Goal: Task Accomplishment & Management: Complete application form

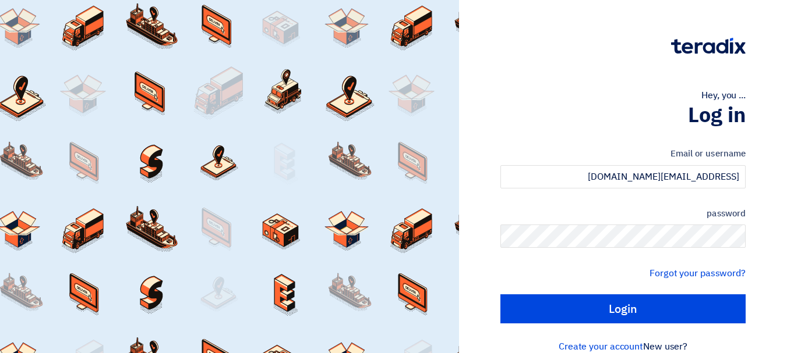
click at [620, 213] on label "password" at bounding box center [622, 213] width 245 height 13
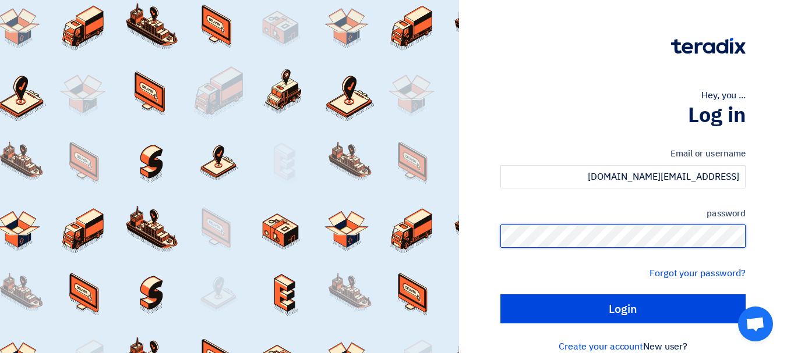
click at [500, 295] on input "Login" at bounding box center [622, 309] width 245 height 29
type input "Sign in"
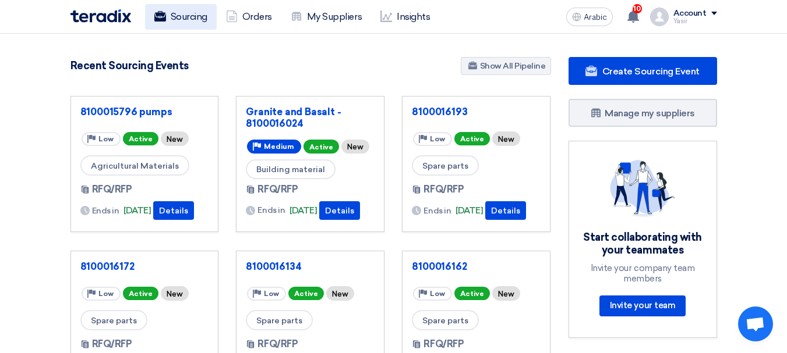
click at [168, 9] on link "Sourcing" at bounding box center [181, 17] width 72 height 26
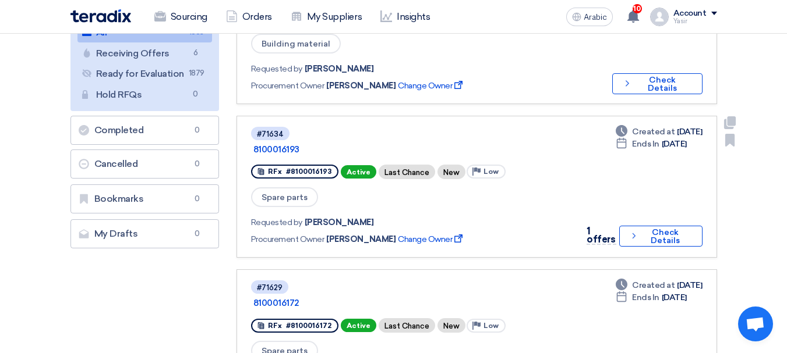
scroll to position [175, 0]
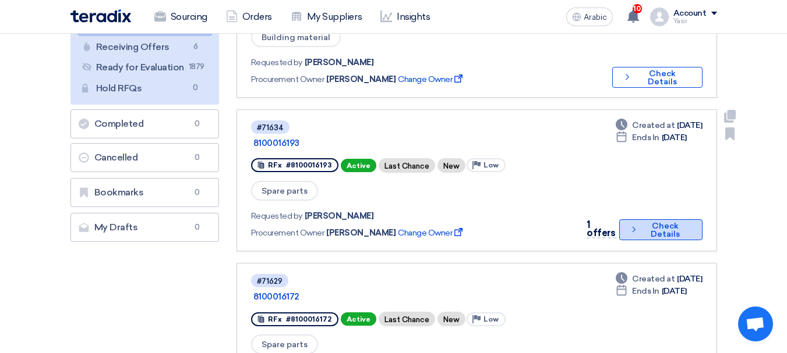
click at [641, 222] on font "Check Details" at bounding box center [665, 230] width 49 height 16
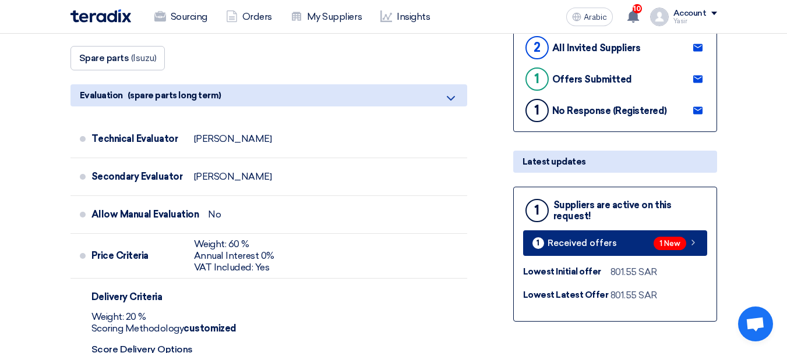
scroll to position [291, 0]
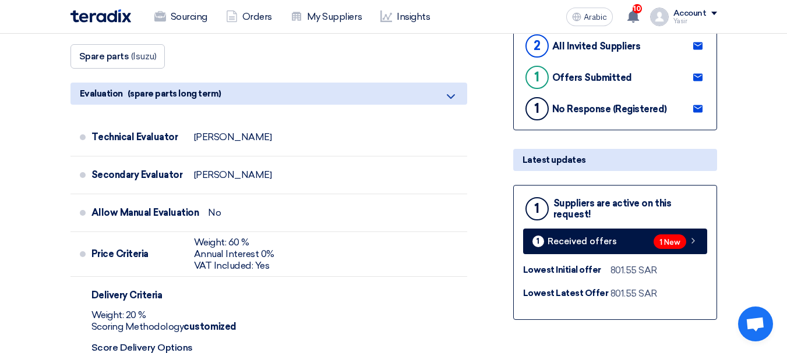
click at [673, 256] on div "1 Suppliers are active on this request! 1 Received offers 1 New Lowest Initial …" at bounding box center [615, 252] width 204 height 135
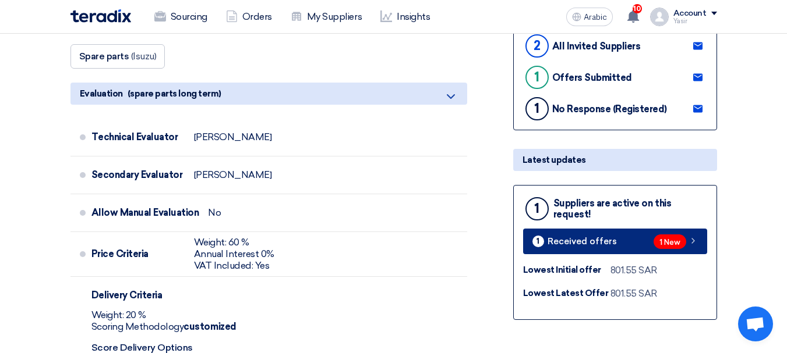
click at [655, 243] on span "1 New" at bounding box center [669, 242] width 33 height 15
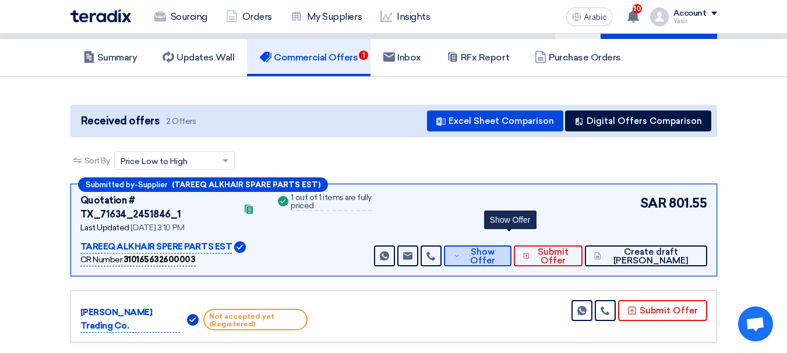
click at [495, 248] on font "Show Offer" at bounding box center [482, 256] width 25 height 19
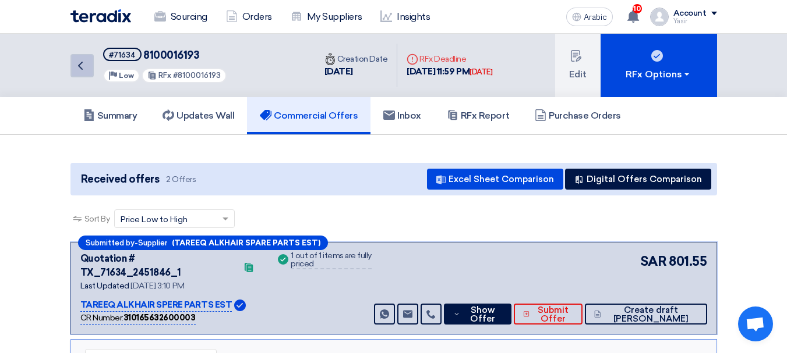
click at [79, 72] on icon "Back" at bounding box center [80, 66] width 14 height 14
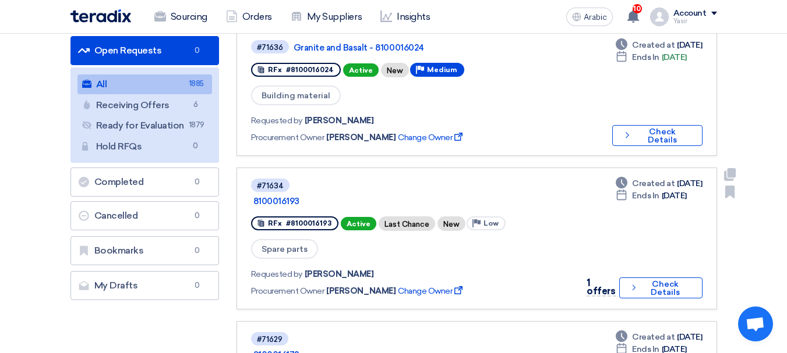
scroll to position [175, 0]
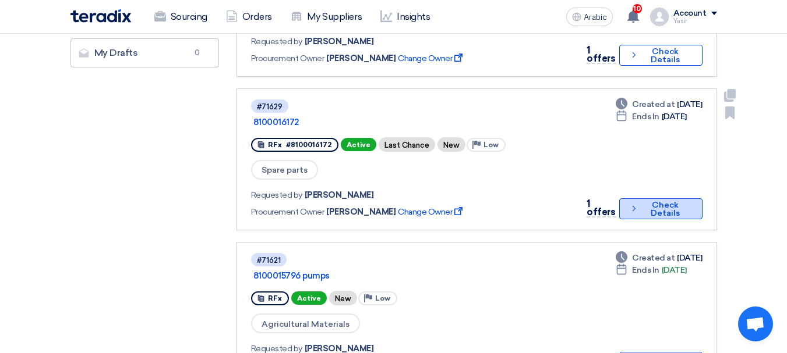
click at [641, 201] on font "Check Details" at bounding box center [665, 209] width 49 height 16
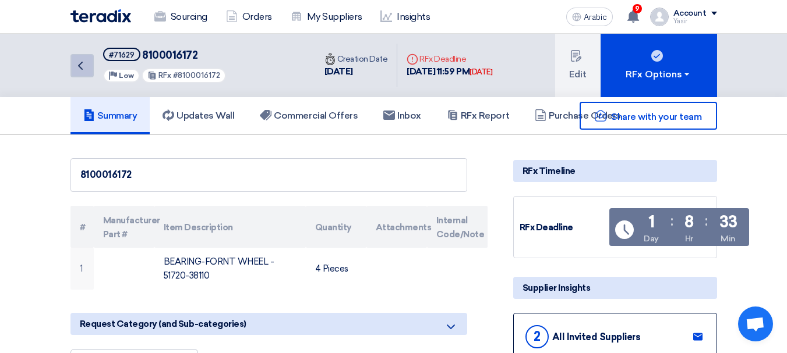
click at [72, 66] on link "Back" at bounding box center [81, 65] width 23 height 23
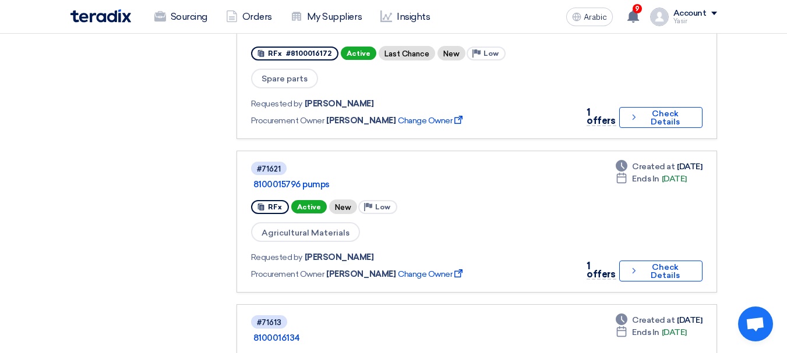
scroll to position [524, 0]
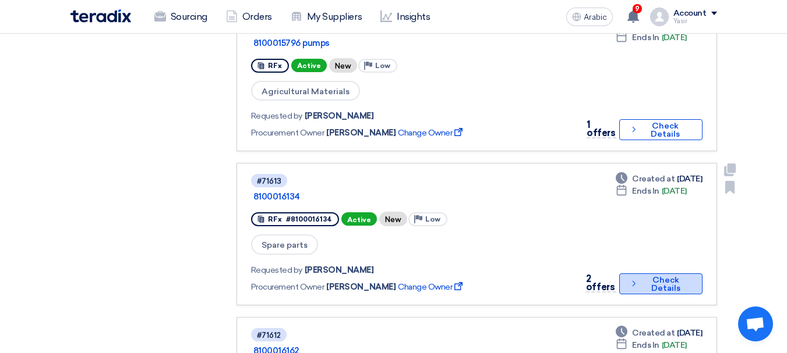
click at [635, 274] on button "Check details Check Details" at bounding box center [660, 284] width 83 height 21
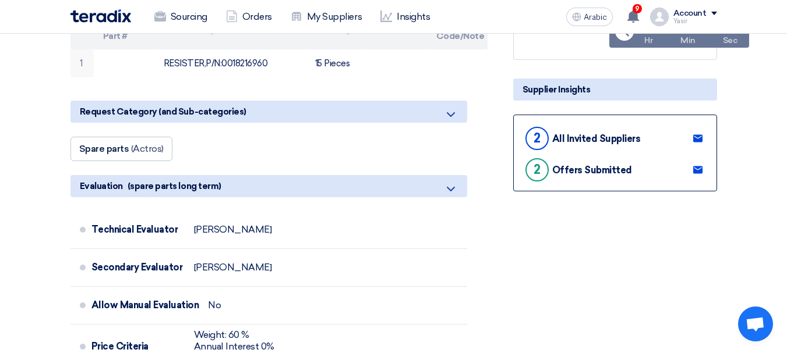
scroll to position [233, 0]
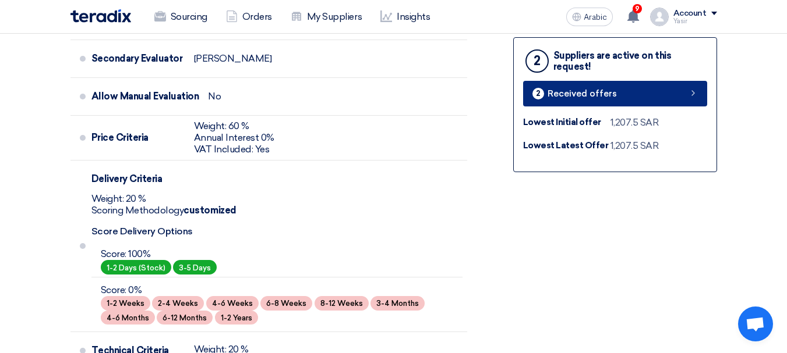
click at [654, 104] on link "2 Received offers" at bounding box center [615, 94] width 184 height 26
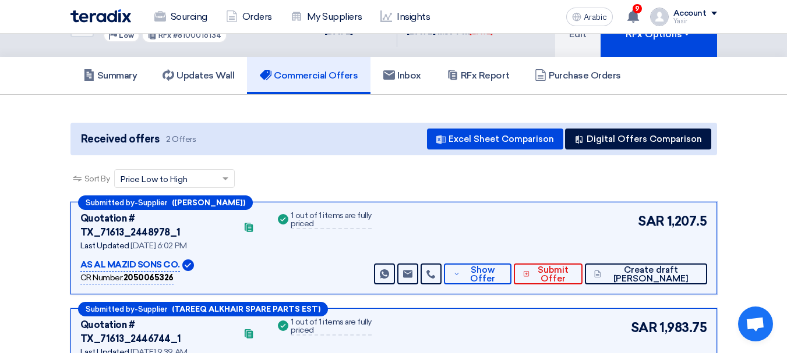
scroll to position [116, 0]
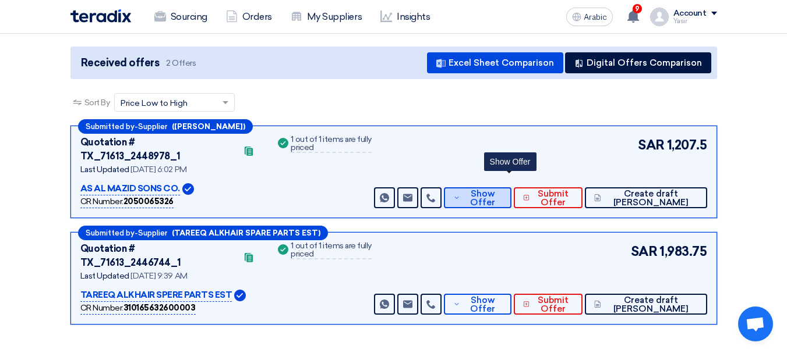
click at [495, 189] on font "Show Offer" at bounding box center [482, 198] width 25 height 19
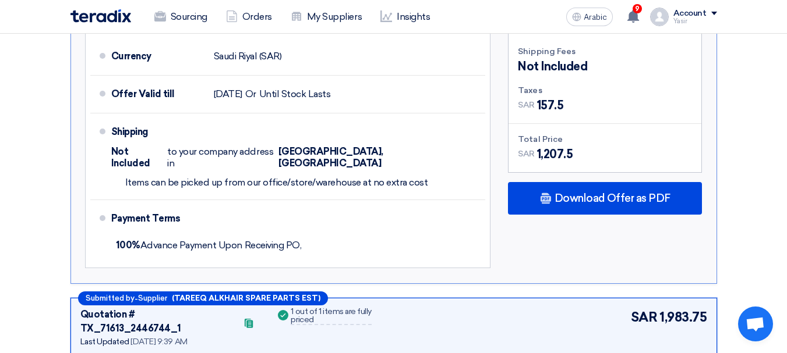
scroll to position [815, 0]
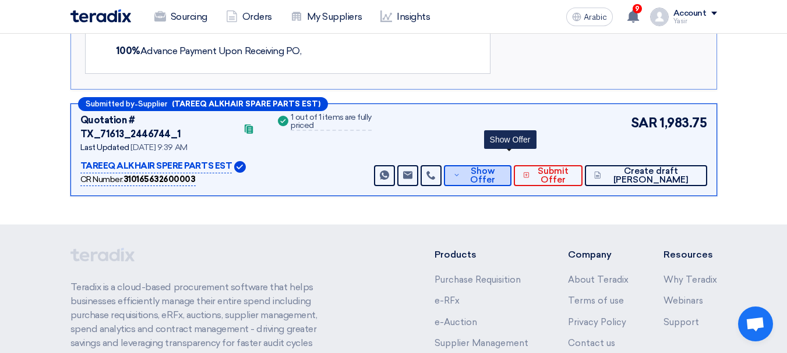
click at [501, 167] on span "Show Offer" at bounding box center [482, 175] width 38 height 17
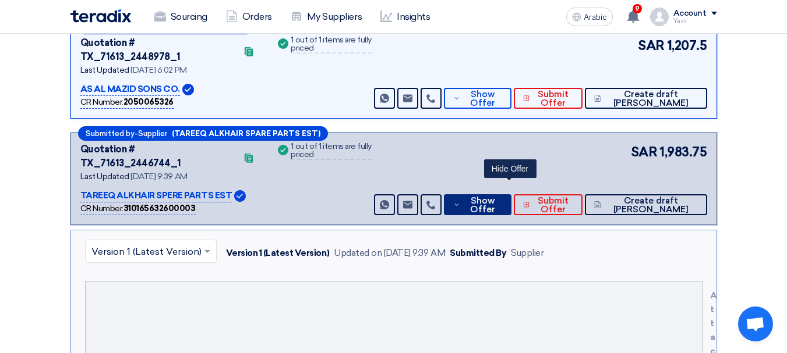
scroll to position [0, 0]
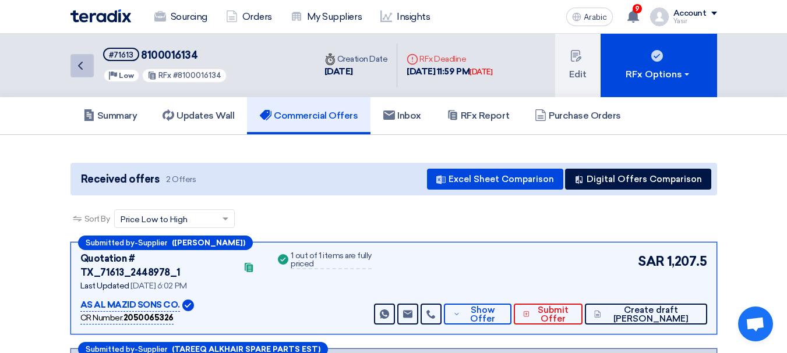
click at [81, 69] on use at bounding box center [80, 66] width 5 height 8
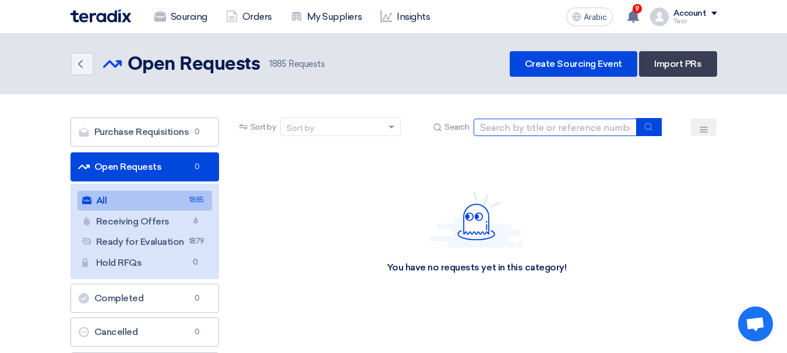
click at [554, 129] on input at bounding box center [554, 127] width 163 height 17
paste input "8100016192"
type input "8100016192"
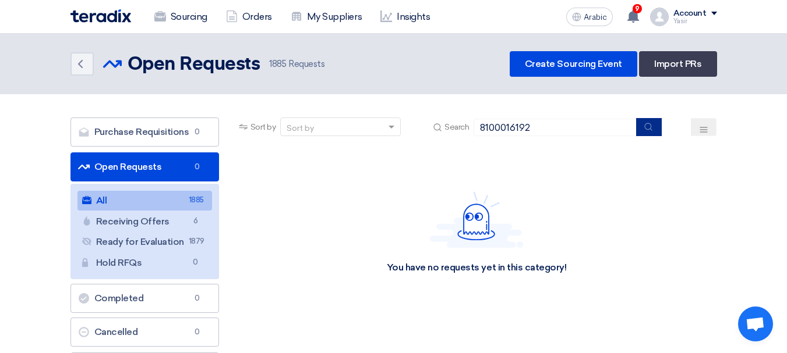
click at [648, 133] on button "submit" at bounding box center [649, 127] width 26 height 18
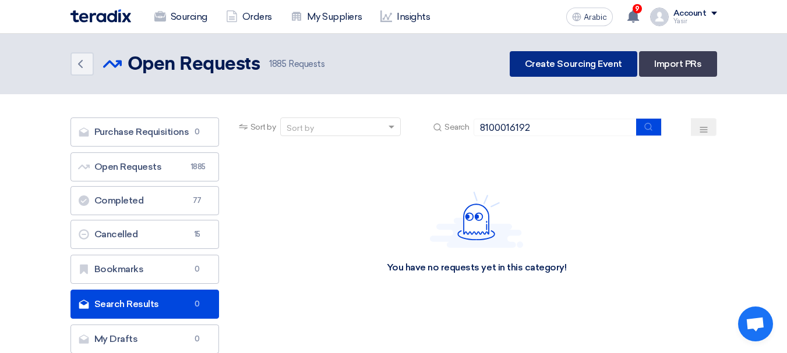
click at [590, 69] on link "Create Sourcing Event" at bounding box center [574, 64] width 128 height 26
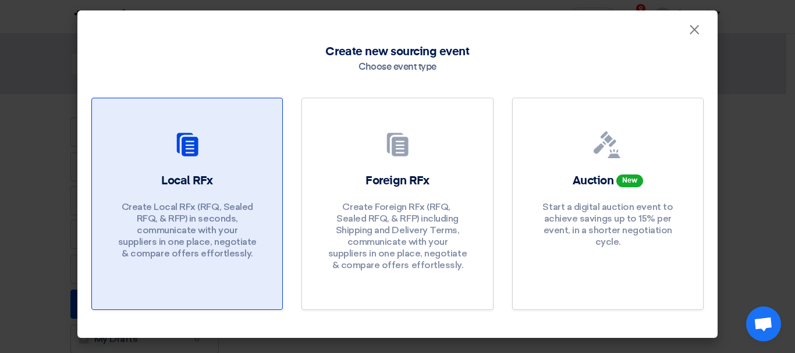
click at [206, 154] on div at bounding box center [187, 147] width 162 height 33
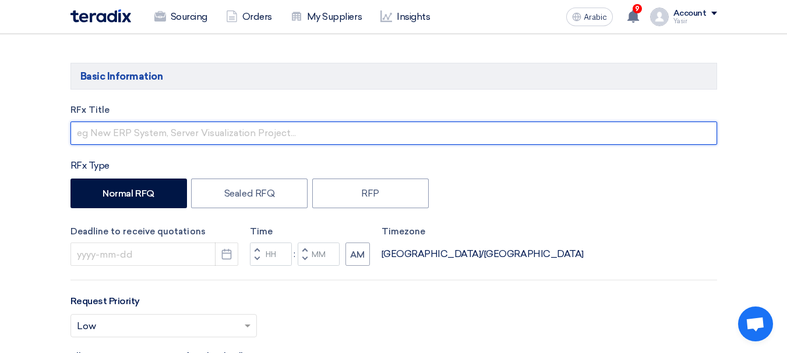
click at [203, 124] on input "text" at bounding box center [393, 133] width 646 height 23
paste input "8100016192"
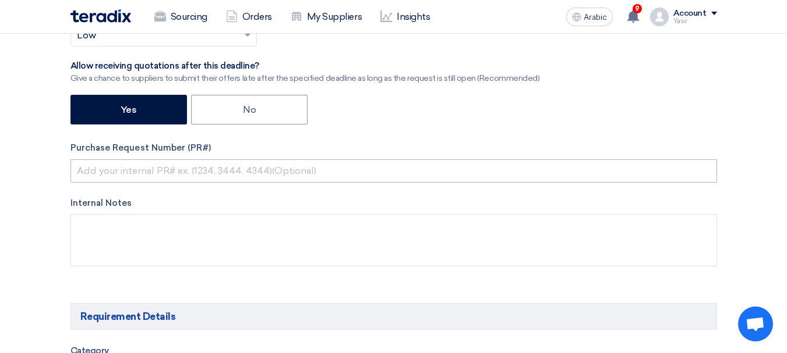
type input "8100016192"
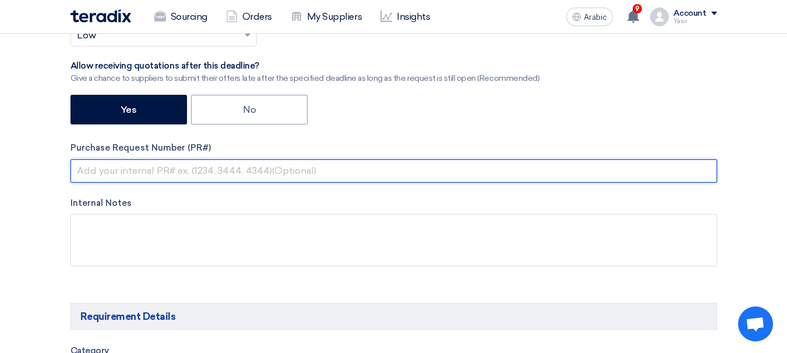
click at [195, 173] on input "text" at bounding box center [393, 171] width 646 height 23
paste input "8100016192"
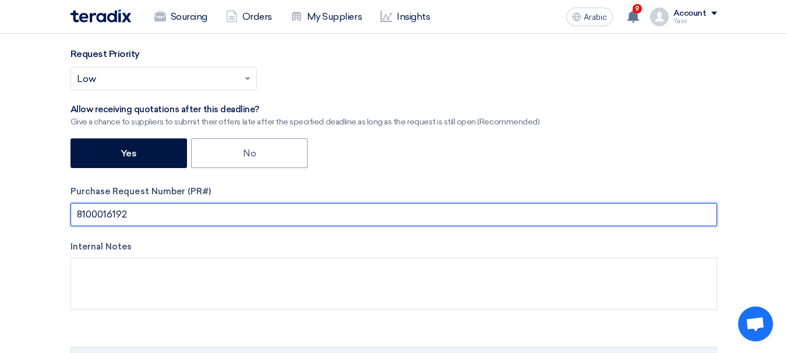
scroll to position [291, 0]
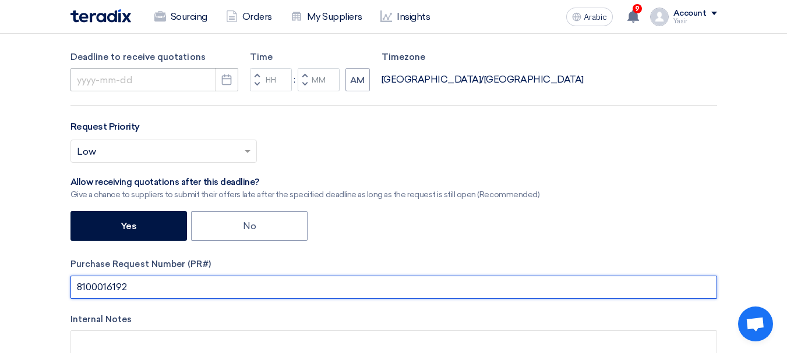
type input "8100016192"
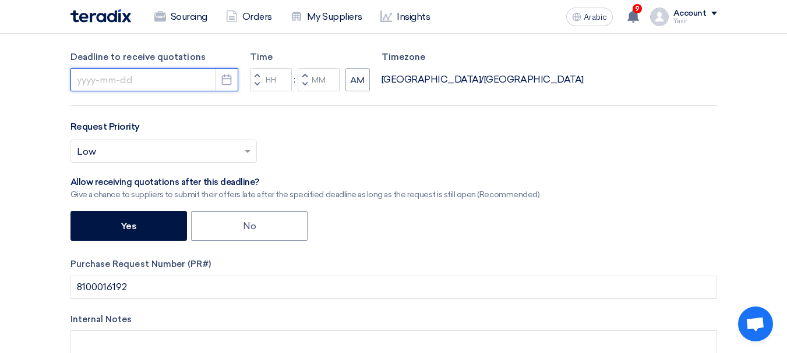
click at [168, 81] on input at bounding box center [154, 79] width 168 height 23
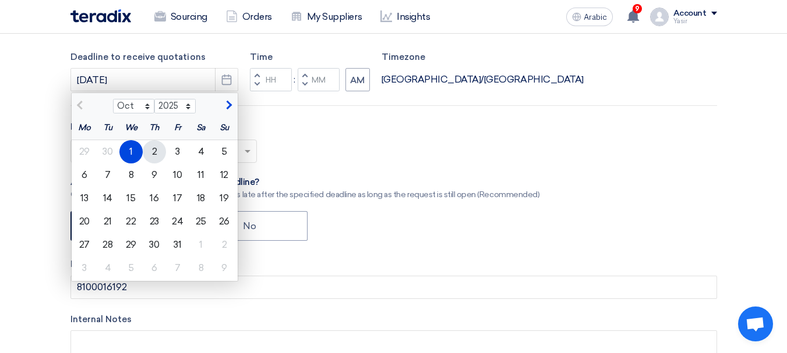
click at [154, 150] on font "2" at bounding box center [154, 151] width 5 height 11
type input "[DATE]"
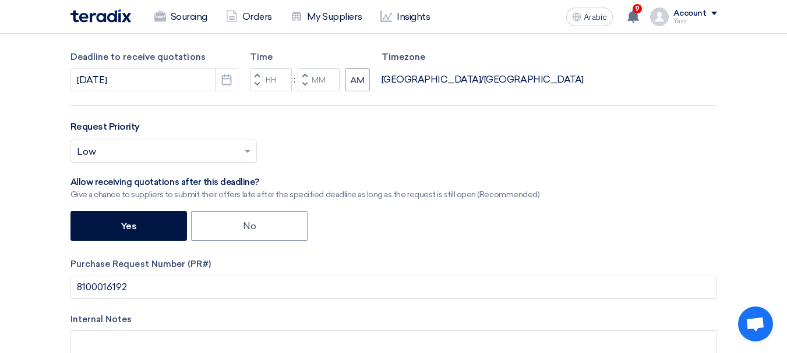
click at [260, 80] on button "Decrement hours" at bounding box center [257, 84] width 14 height 15
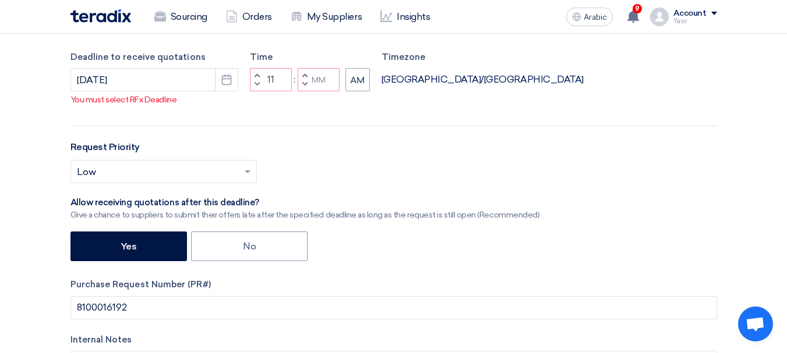
click at [258, 83] on button "Increment hours" at bounding box center [257, 75] width 14 height 15
click at [302, 88] on span "button" at bounding box center [304, 84] width 4 height 7
type input "11"
type input "59"
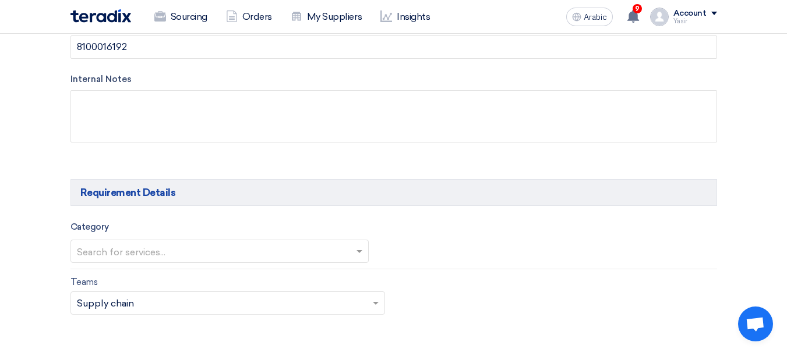
scroll to position [582, 0]
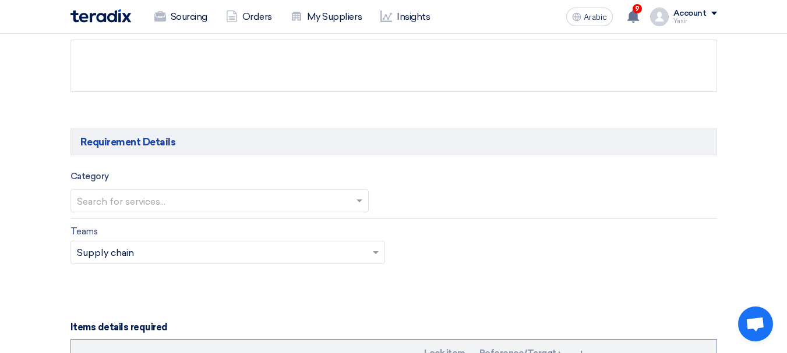
click at [140, 196] on input "text" at bounding box center [214, 201] width 274 height 19
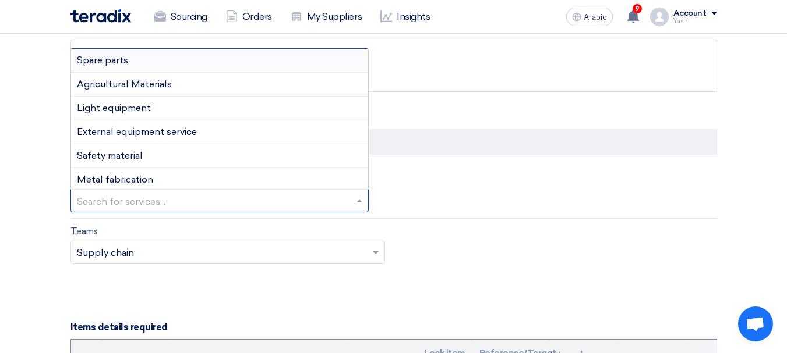
click at [99, 61] on font "Spare parts" at bounding box center [102, 60] width 51 height 11
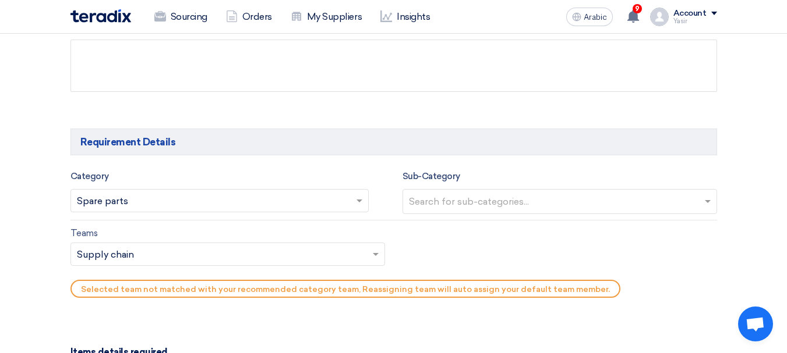
click at [492, 211] on input "text" at bounding box center [561, 202] width 305 height 19
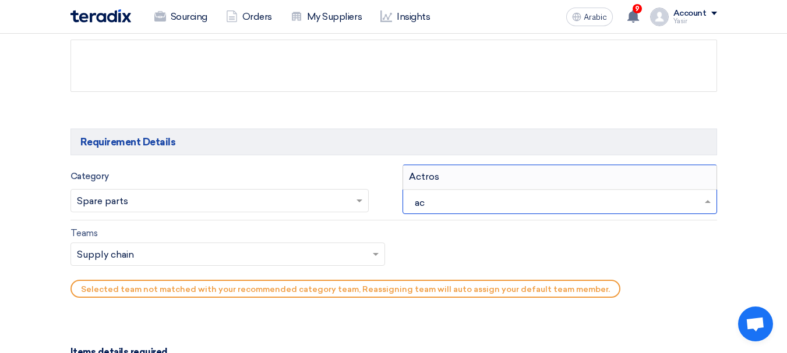
type input "act"
click at [433, 180] on font "Actros" at bounding box center [424, 176] width 30 height 11
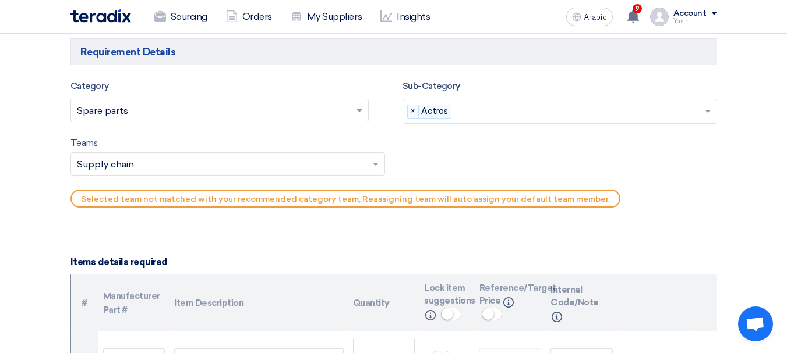
scroll to position [699, 0]
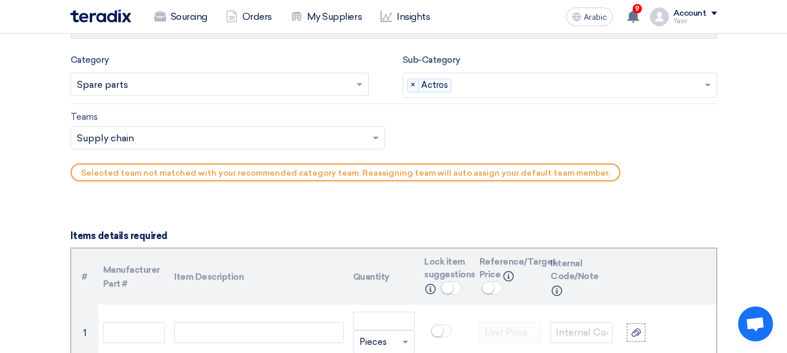
click at [159, 140] on input "text" at bounding box center [222, 139] width 290 height 19
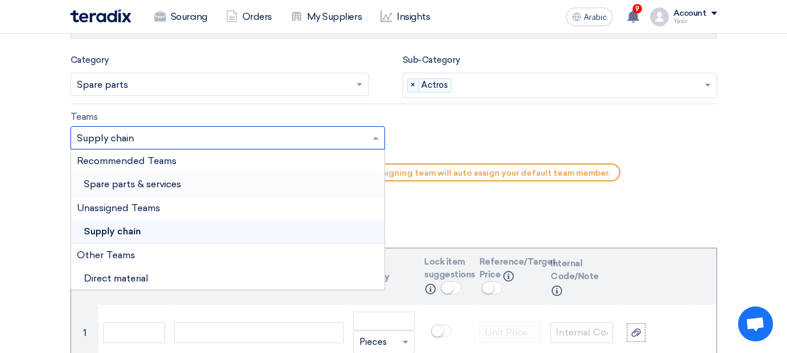
click at [129, 185] on font "Spare parts & services" at bounding box center [132, 184] width 97 height 11
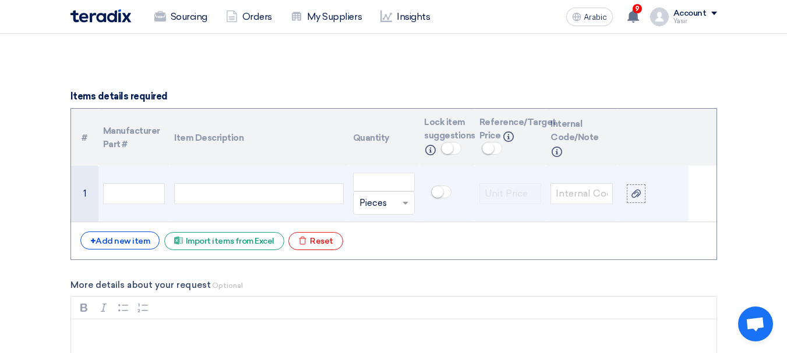
click at [253, 196] on div at bounding box center [258, 193] width 169 height 21
paste div
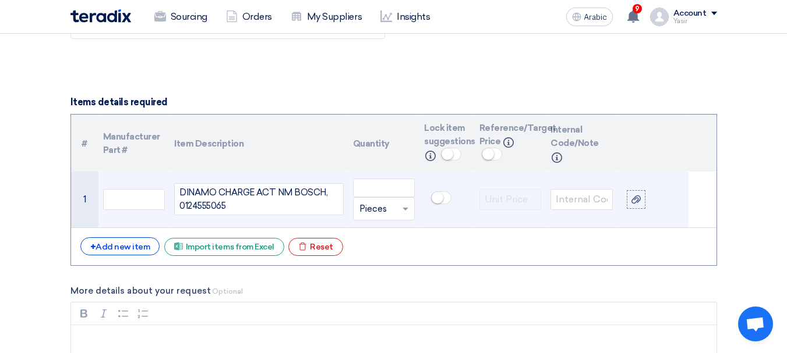
click at [183, 208] on div "DINAMO CHARGE ACT NM BOSCH, 0124555065" at bounding box center [258, 199] width 169 height 32
click at [200, 210] on div "DINAMO CHARGE ACT NM BOSCH, 0124555065" at bounding box center [258, 199] width 169 height 32
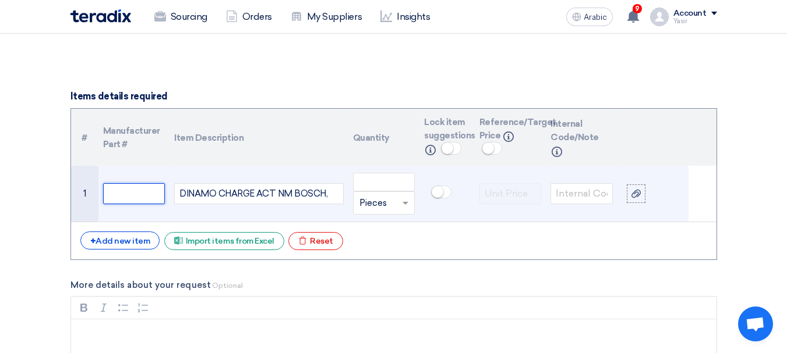
click at [125, 199] on input "text" at bounding box center [134, 193] width 62 height 21
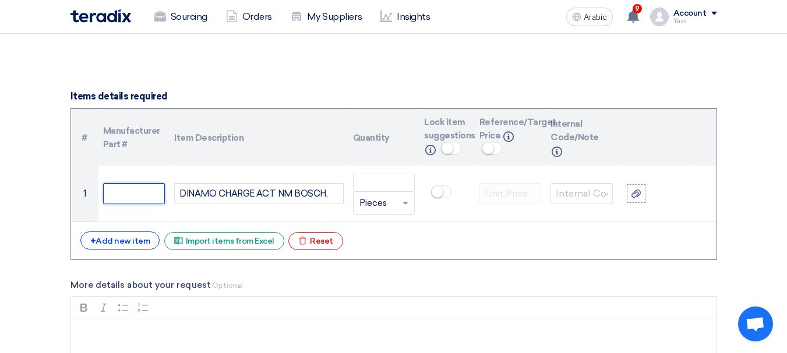
paste input "0124555065"
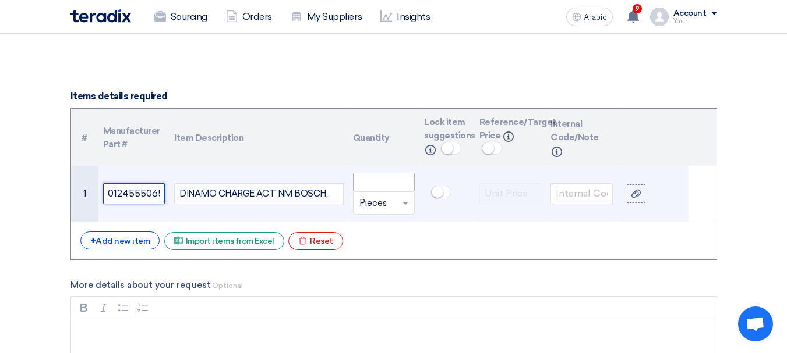
type input "0124555065"
click at [395, 185] on input "number" at bounding box center [384, 182] width 62 height 19
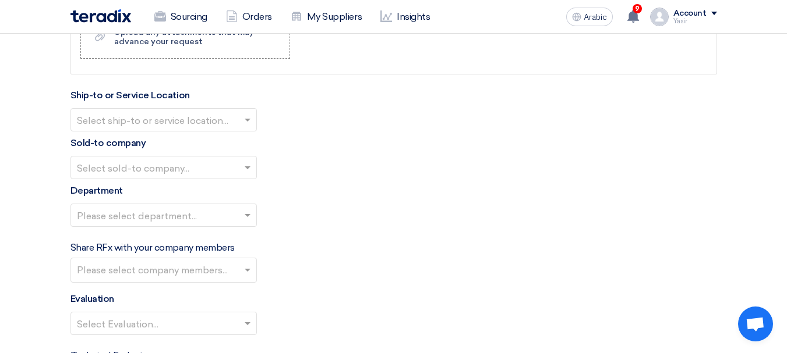
scroll to position [1223, 0]
click at [182, 115] on input "text" at bounding box center [158, 119] width 162 height 19
type input "7"
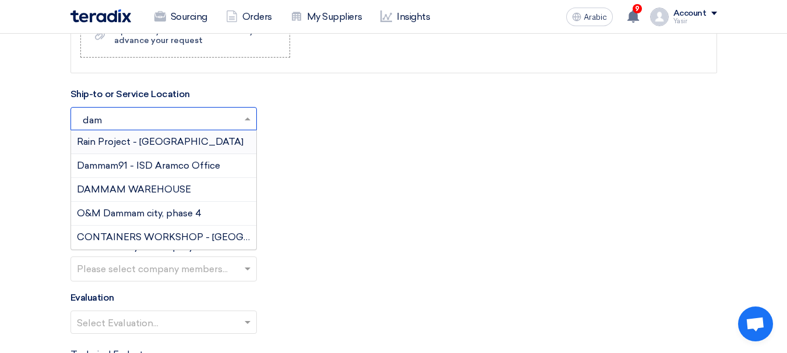
type input "damm"
click at [157, 192] on font "DAMMAM WAREHOUSE" at bounding box center [134, 189] width 114 height 11
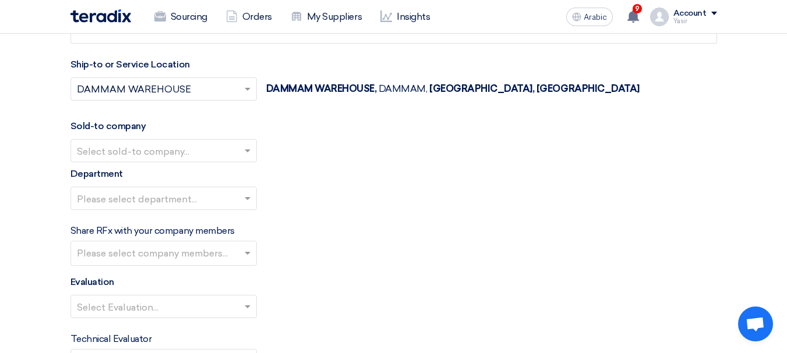
scroll to position [1281, 0]
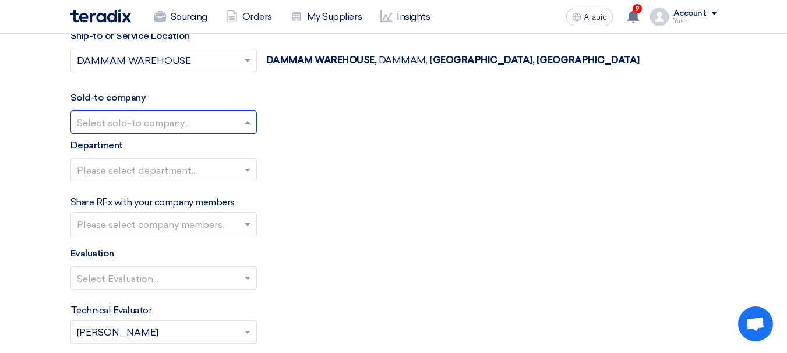
click at [136, 129] on input "text" at bounding box center [158, 123] width 162 height 19
click at [128, 148] on font "Nabatat for contracting" at bounding box center [130, 145] width 106 height 11
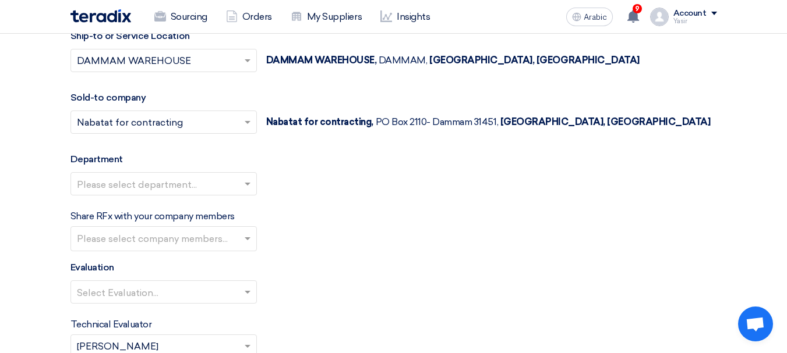
click at [145, 190] on input "text" at bounding box center [158, 184] width 162 height 19
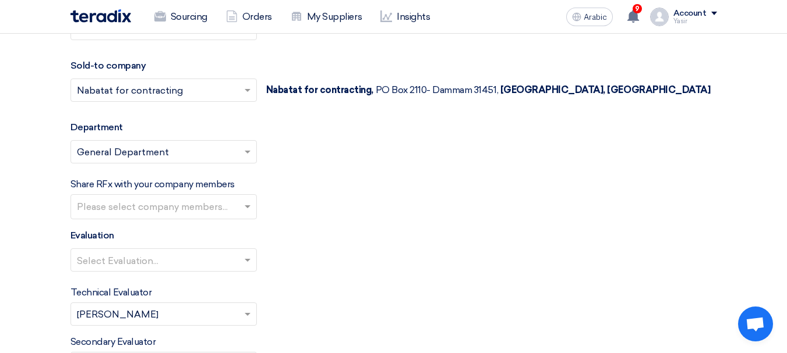
scroll to position [1339, 0]
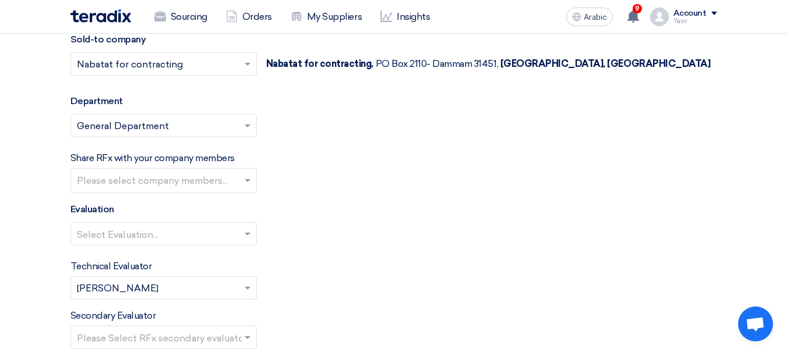
click at [151, 234] on input "text" at bounding box center [158, 234] width 162 height 19
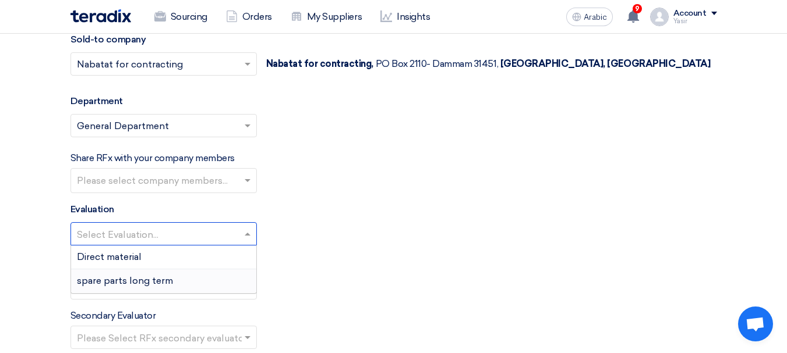
click at [115, 279] on font "spare parts long term" at bounding box center [125, 280] width 96 height 11
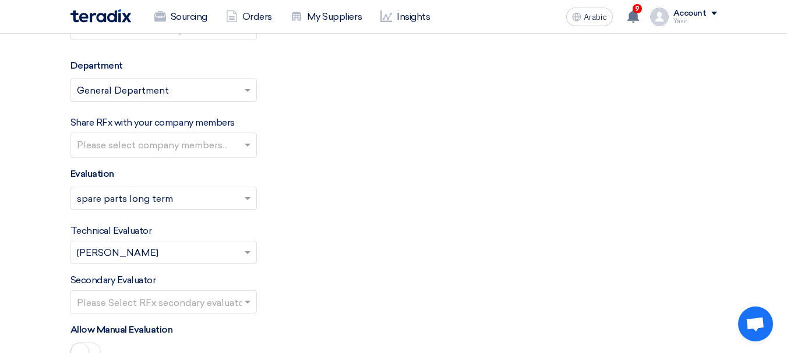
scroll to position [1456, 0]
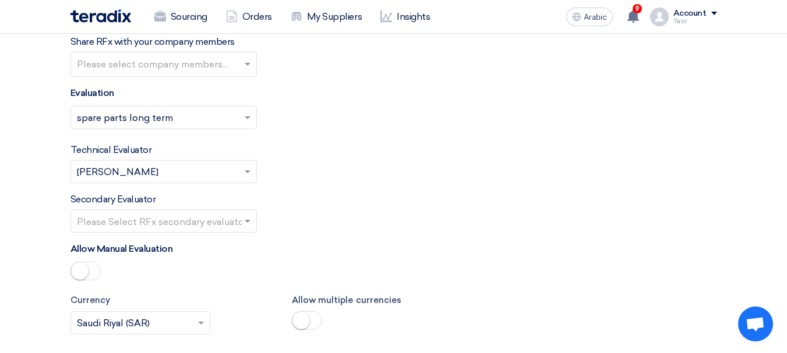
click at [169, 221] on input "text" at bounding box center [158, 222] width 162 height 19
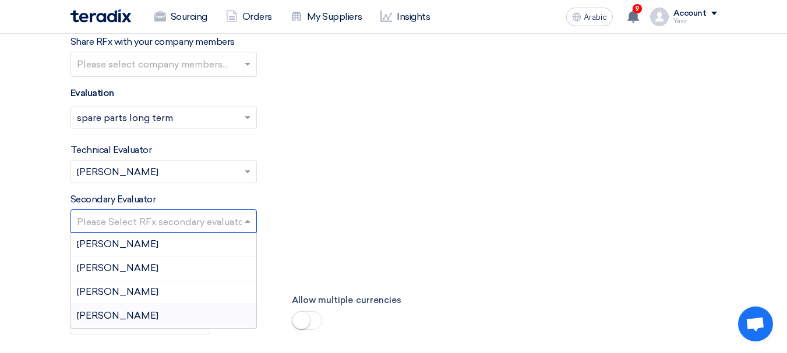
click at [104, 322] on div "[PERSON_NAME]" at bounding box center [163, 316] width 185 height 23
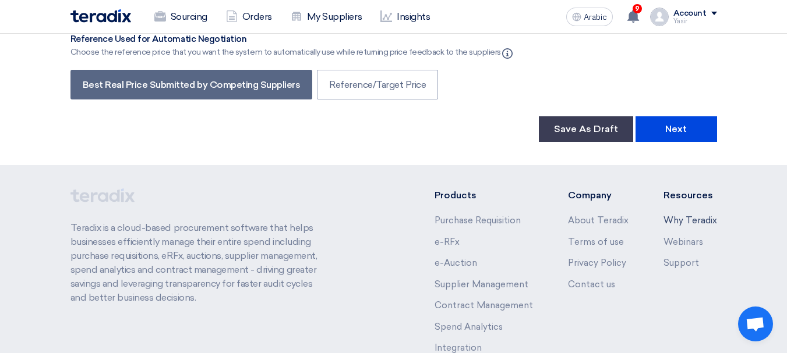
scroll to position [2038, 0]
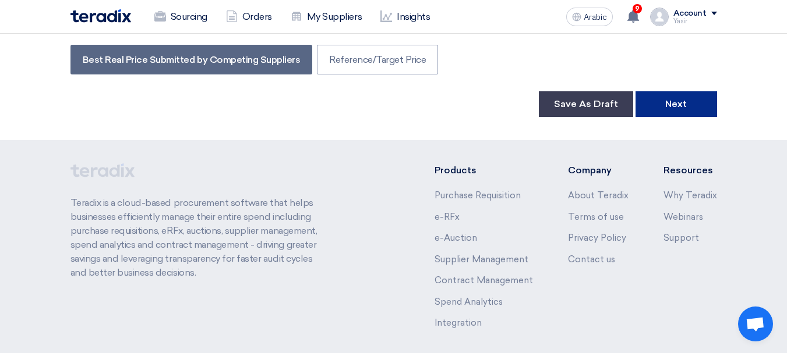
click at [686, 111] on button "Next" at bounding box center [676, 104] width 82 height 26
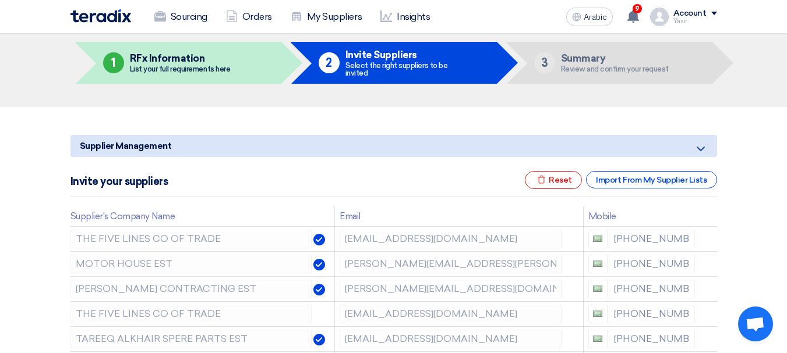
scroll to position [116, 0]
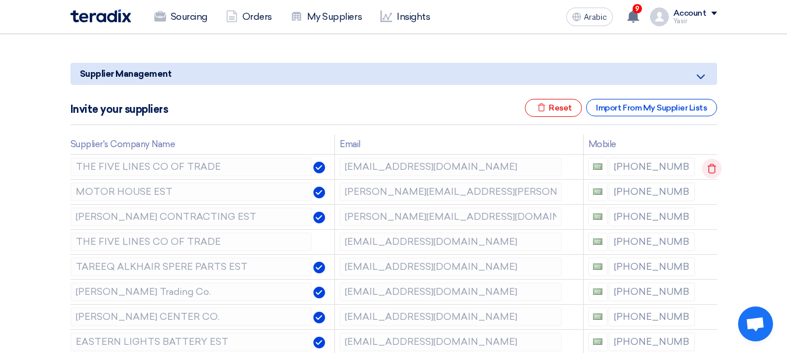
click at [713, 168] on use at bounding box center [712, 169] width 9 height 10
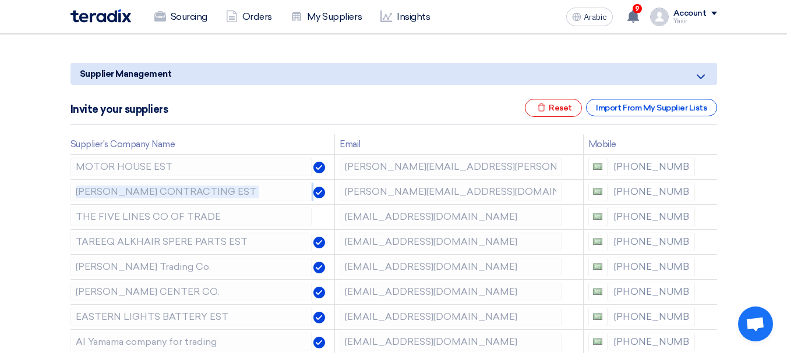
click at [0, 0] on use at bounding box center [0, 0] width 0 height 0
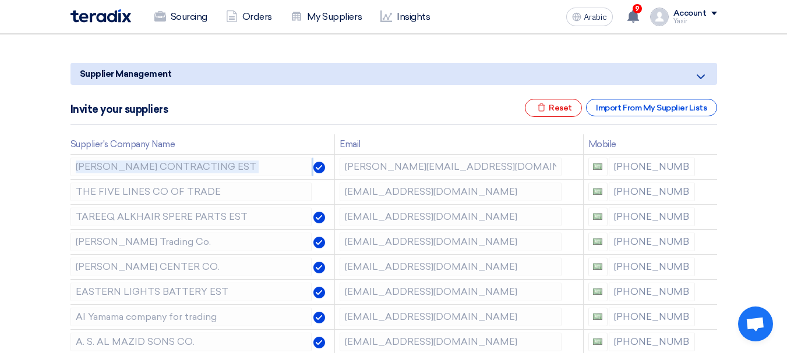
click at [0, 0] on use at bounding box center [0, 0] width 0 height 0
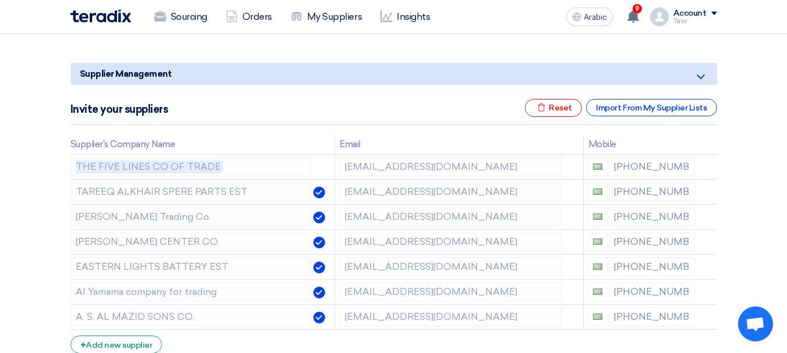
click at [0, 0] on use at bounding box center [0, 0] width 0 height 0
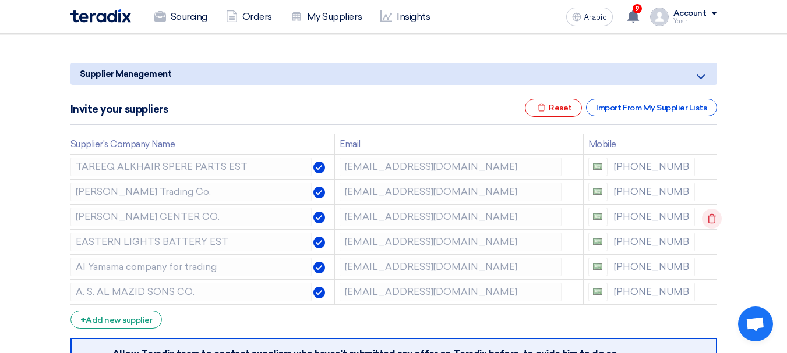
click at [708, 219] on icon at bounding box center [712, 219] width 20 height 20
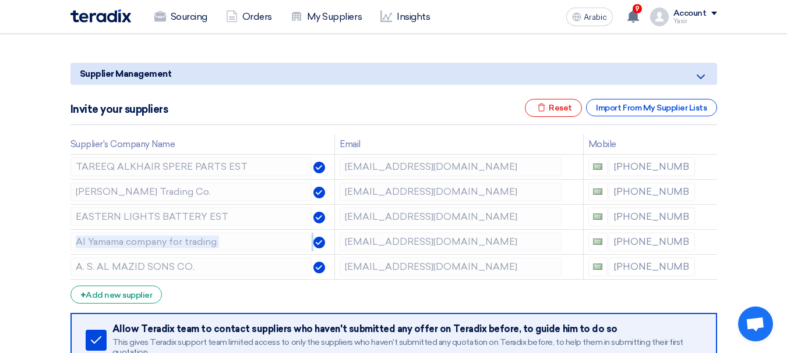
click at [0, 0] on icon at bounding box center [0, 0] width 0 height 0
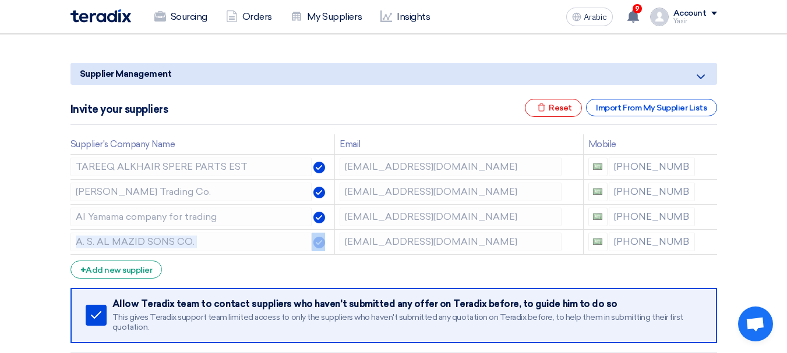
click at [0, 0] on icon at bounding box center [0, 0] width 0 height 0
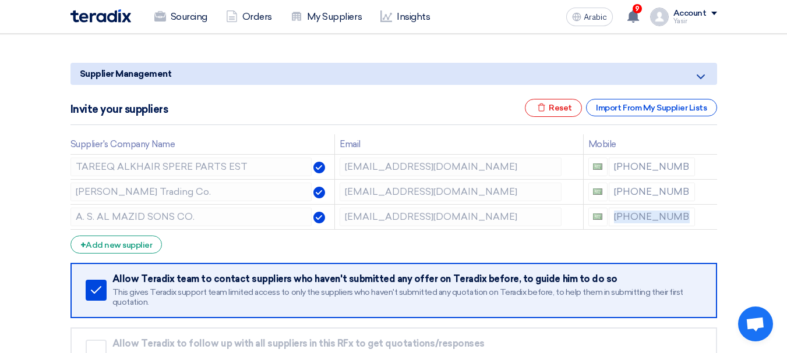
click at [0, 0] on icon at bounding box center [0, 0] width 0 height 0
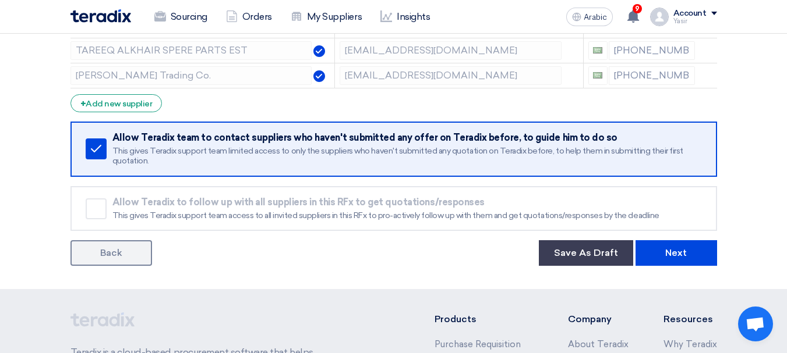
scroll to position [349, 0]
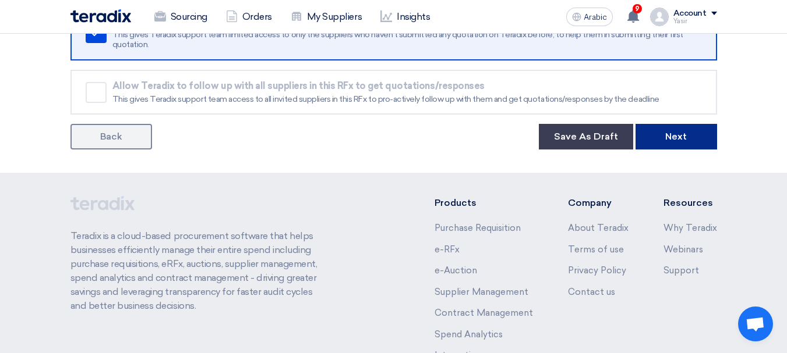
click at [687, 146] on button "Next" at bounding box center [676, 137] width 82 height 26
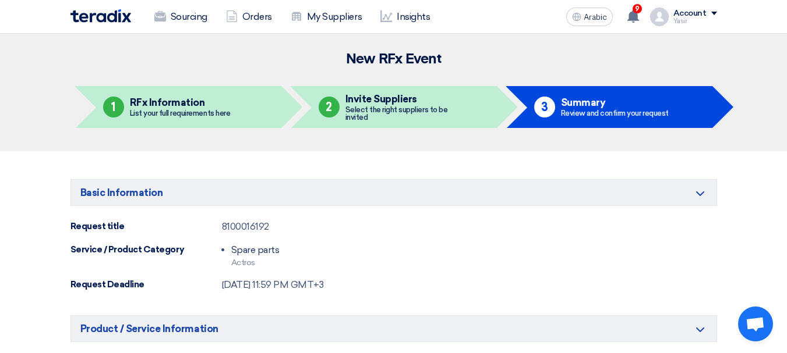
click at [245, 224] on font "8100016192" at bounding box center [245, 226] width 47 height 11
copy font "8100016192"
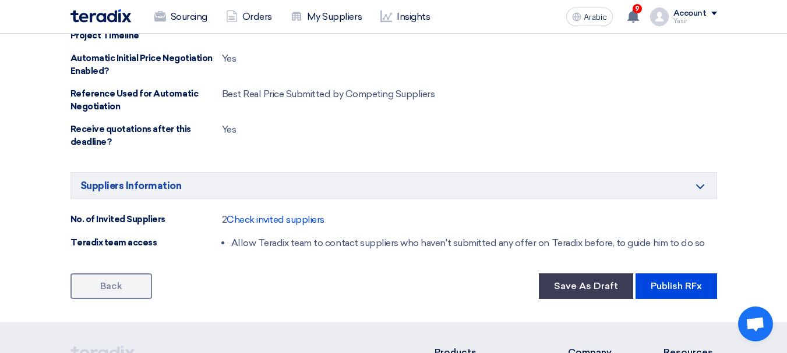
scroll to position [641, 0]
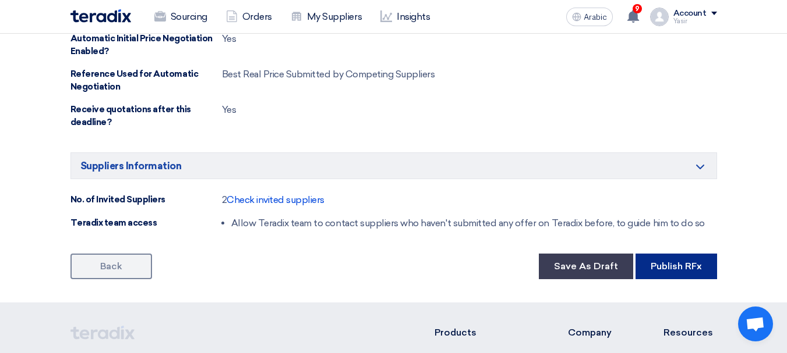
click at [676, 258] on button "Publish RFx" at bounding box center [676, 267] width 82 height 26
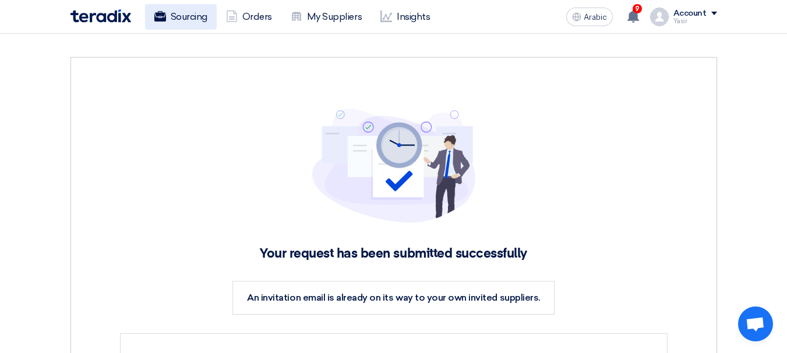
click at [181, 16] on font "Sourcing" at bounding box center [189, 16] width 37 height 11
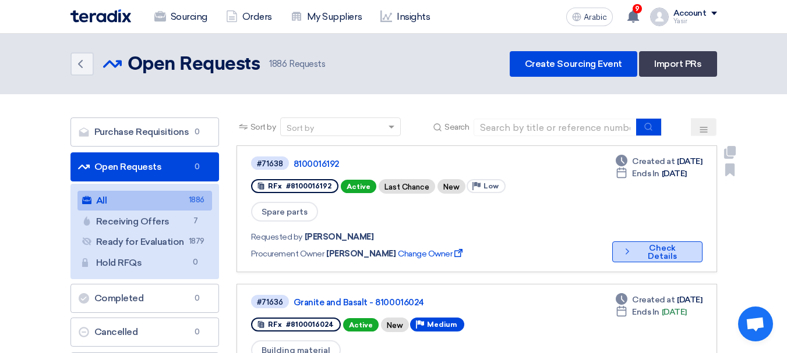
click at [648, 243] on font "Check Details" at bounding box center [662, 252] width 29 height 18
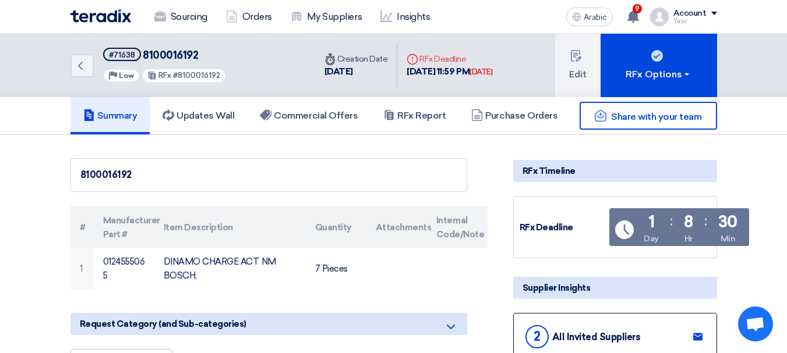
click at [161, 60] on font "8100016192" at bounding box center [170, 55] width 55 height 13
copy font "8100016192"
click at [75, 71] on icon "Back" at bounding box center [80, 66] width 14 height 14
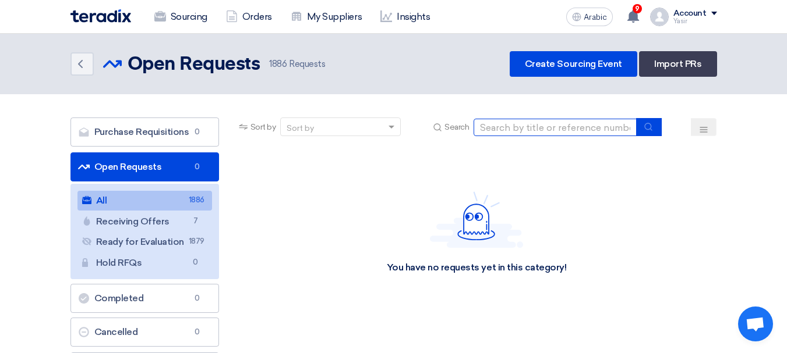
click at [516, 130] on input at bounding box center [554, 127] width 163 height 17
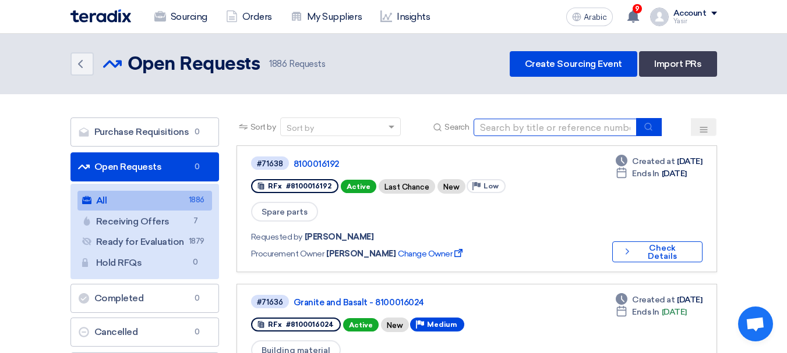
paste input "8100016191"
type input "8100016191"
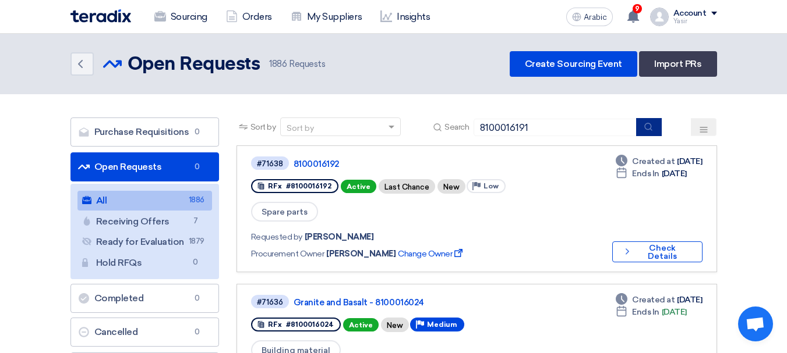
click at [645, 132] on button "submit" at bounding box center [649, 127] width 26 height 18
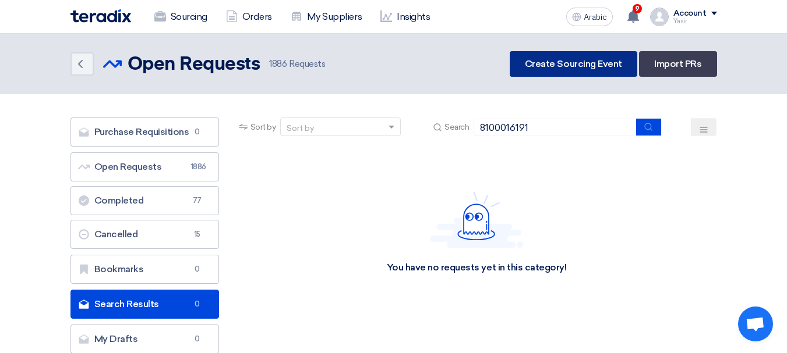
click at [555, 64] on font "Create Sourcing Event" at bounding box center [573, 63] width 97 height 11
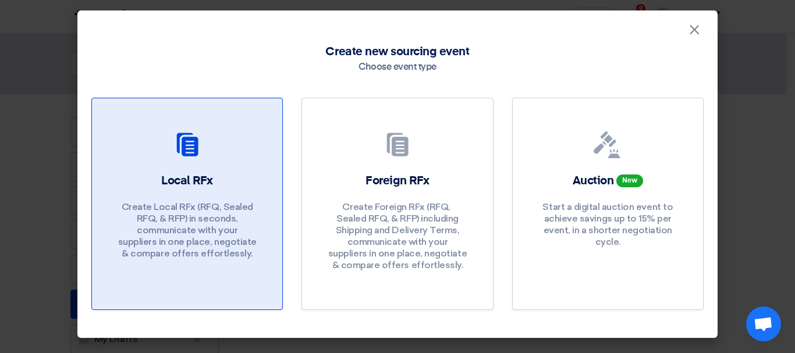
click at [186, 175] on font "Local RFx" at bounding box center [187, 181] width 52 height 12
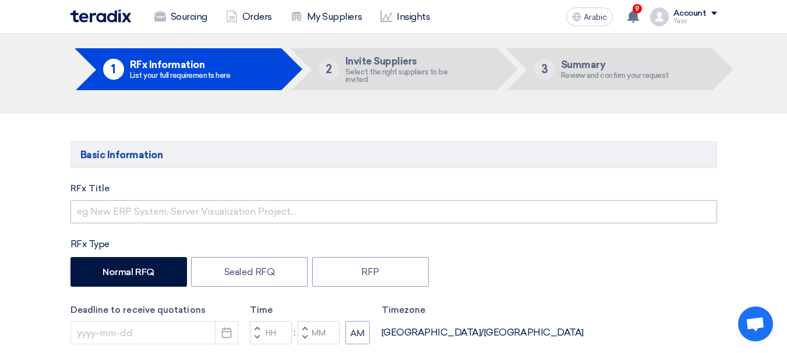
scroll to position [58, 0]
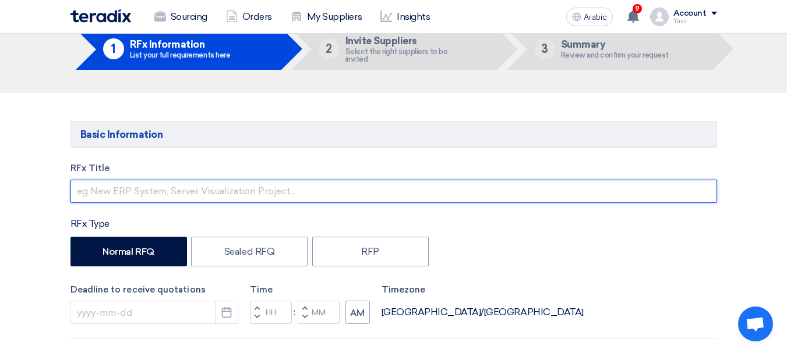
click at [183, 191] on input "text" at bounding box center [393, 191] width 646 height 23
paste input "8100016191"
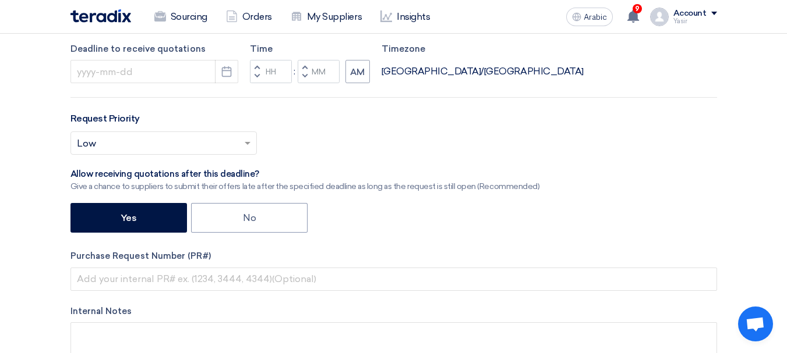
scroll to position [408, 0]
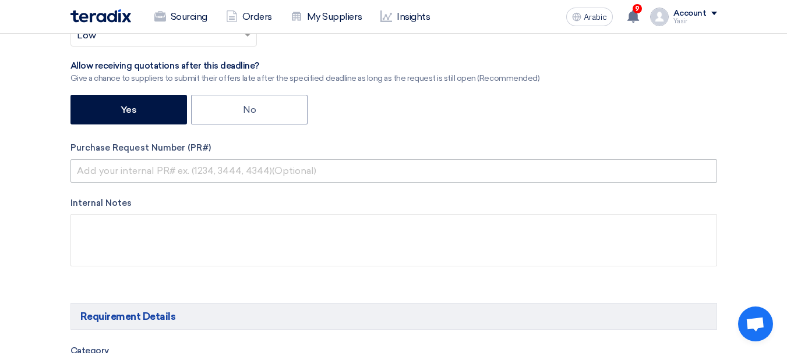
type input "8100016191"
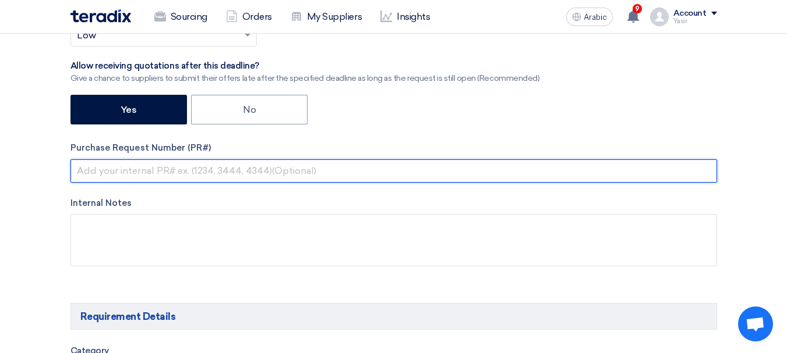
click at [188, 164] on input "text" at bounding box center [393, 171] width 646 height 23
paste input "8100016191"
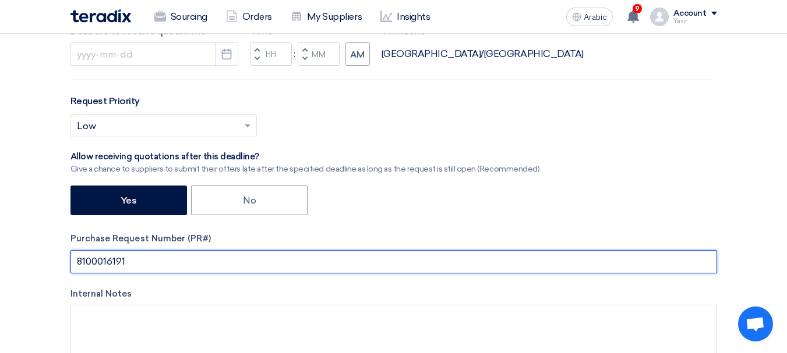
scroll to position [233, 0]
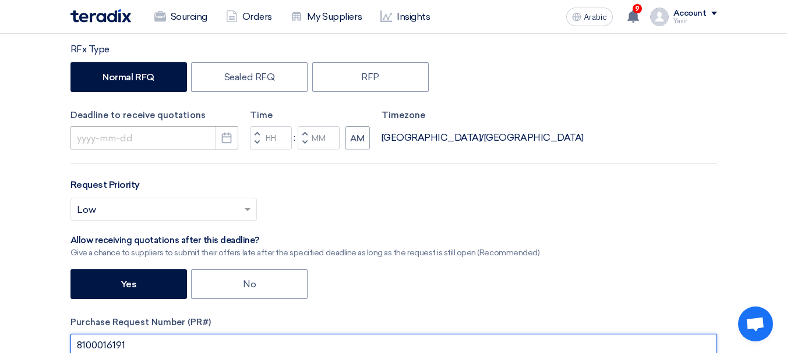
type input "8100016191"
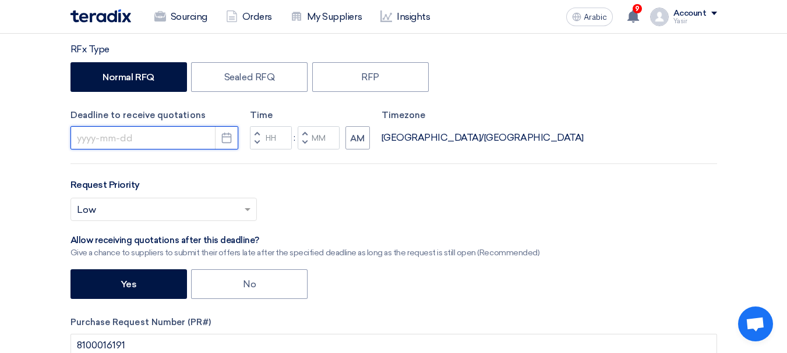
click at [176, 140] on input at bounding box center [154, 137] width 168 height 23
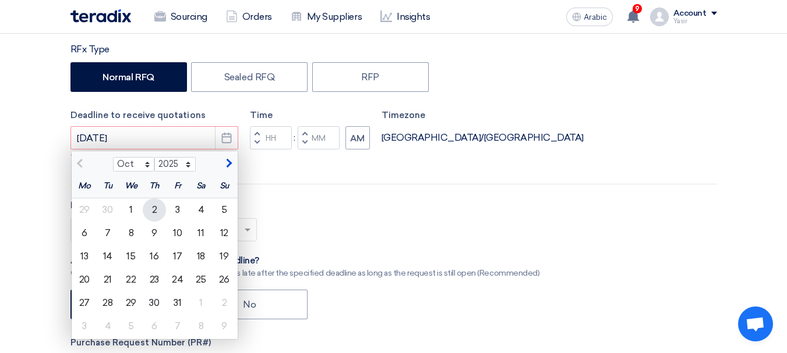
click at [154, 206] on font "2" at bounding box center [154, 209] width 5 height 11
type input "[DATE]"
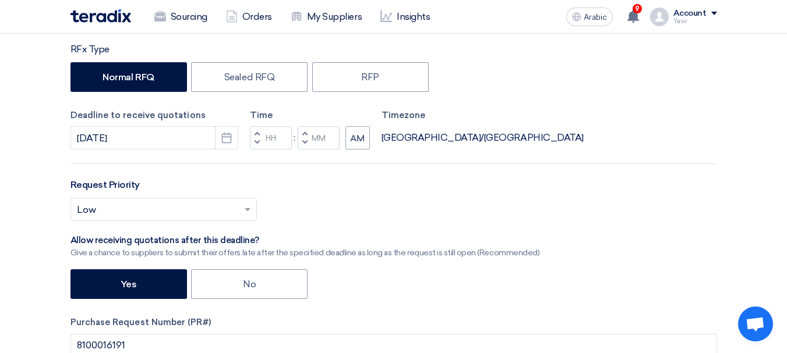
click at [261, 133] on button "Increment hours" at bounding box center [257, 133] width 14 height 15
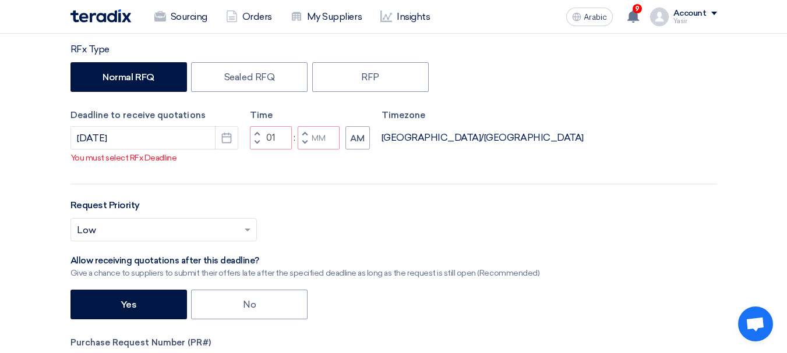
click at [252, 141] on button "Increment hours" at bounding box center [257, 133] width 14 height 15
click at [255, 146] on span "button" at bounding box center [256, 142] width 4 height 7
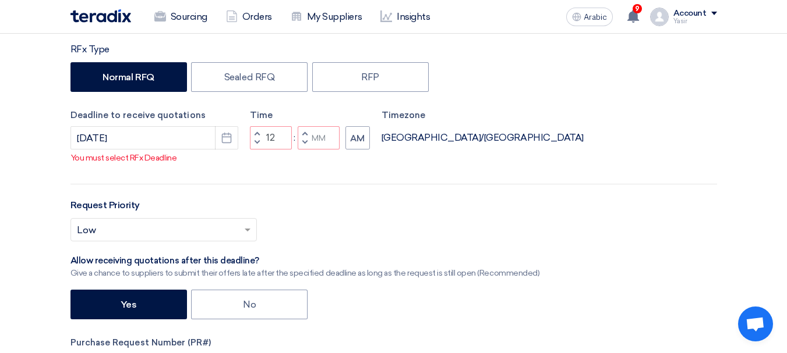
click at [304, 146] on span "button" at bounding box center [304, 142] width 4 height 7
type input "11"
type input "59"
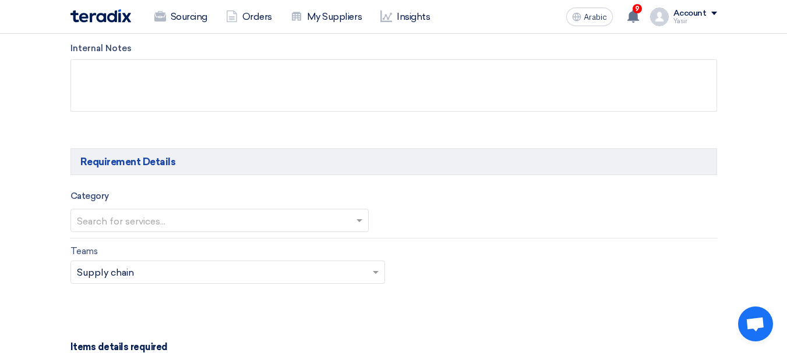
scroll to position [582, 0]
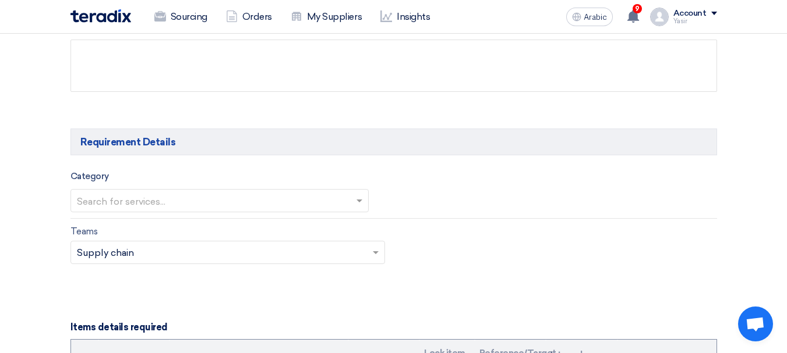
click at [153, 187] on div "Category Search for services..." at bounding box center [219, 190] width 298 height 43
click at [150, 198] on input "text" at bounding box center [214, 201] width 274 height 19
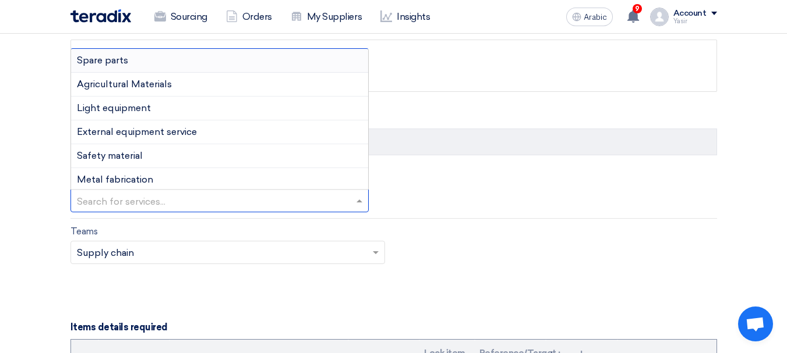
click at [129, 57] on div "Spare parts" at bounding box center [219, 61] width 297 height 24
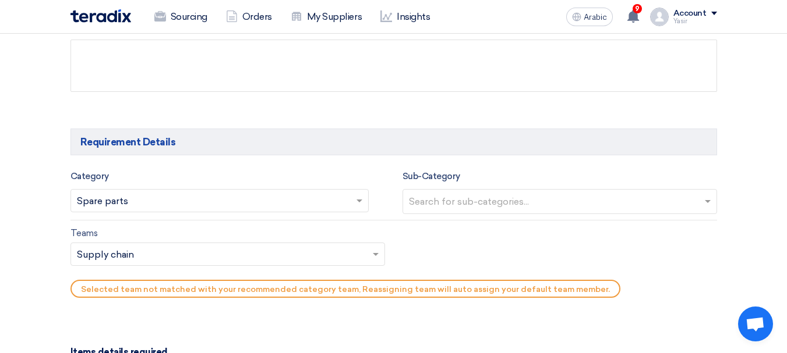
click at [518, 199] on input "text" at bounding box center [561, 202] width 305 height 19
type input "T"
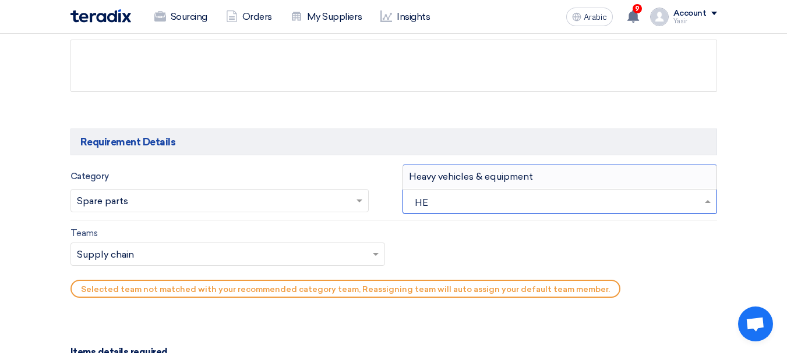
type input "HEA"
click at [476, 174] on font "Heavy vehicles & equipment" at bounding box center [471, 176] width 124 height 11
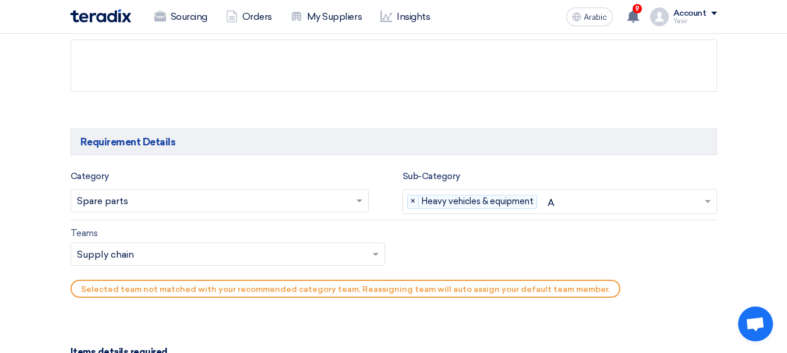
type input "AC"
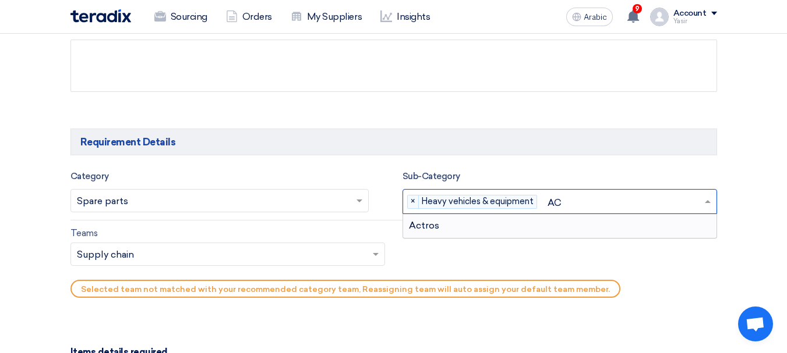
click at [419, 229] on font "Actros" at bounding box center [424, 225] width 30 height 11
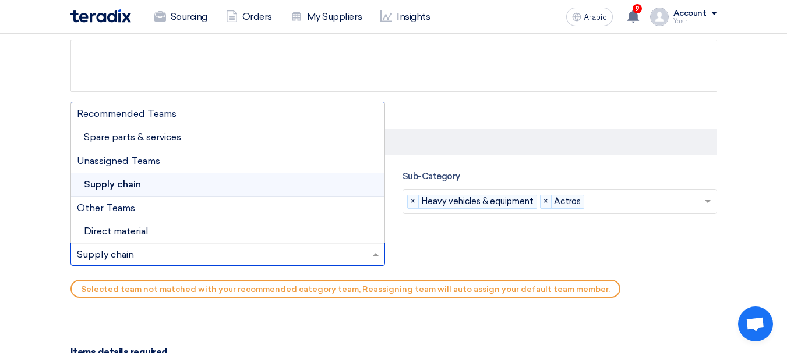
click at [118, 260] on input "text" at bounding box center [222, 255] width 290 height 19
click at [137, 136] on font "Spare parts & services" at bounding box center [132, 135] width 97 height 11
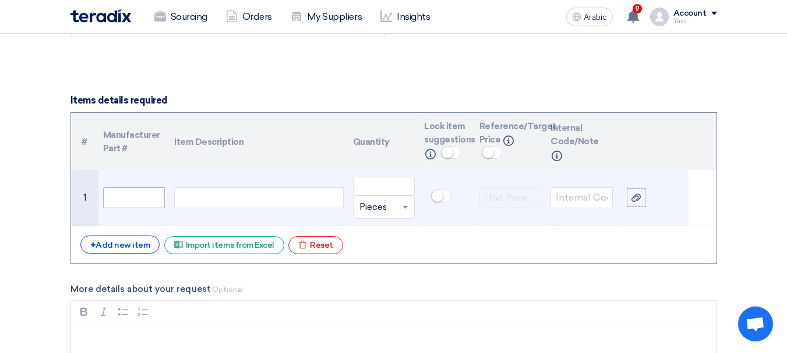
scroll to position [815, 0]
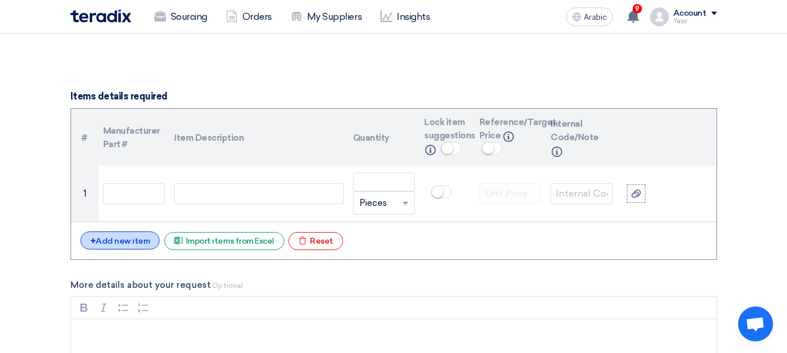
click at [130, 243] on font "Add new item" at bounding box center [123, 241] width 54 height 10
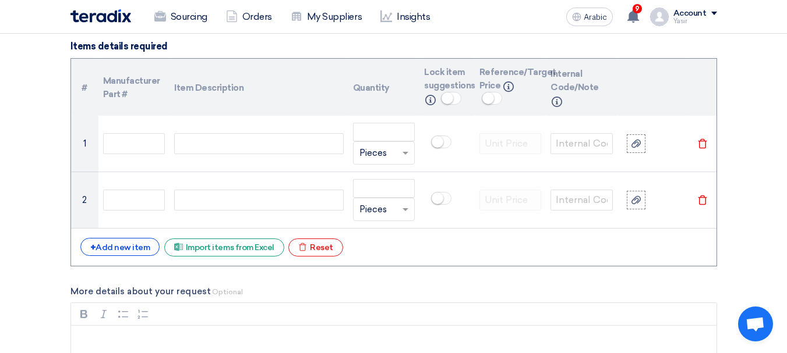
scroll to position [932, 0]
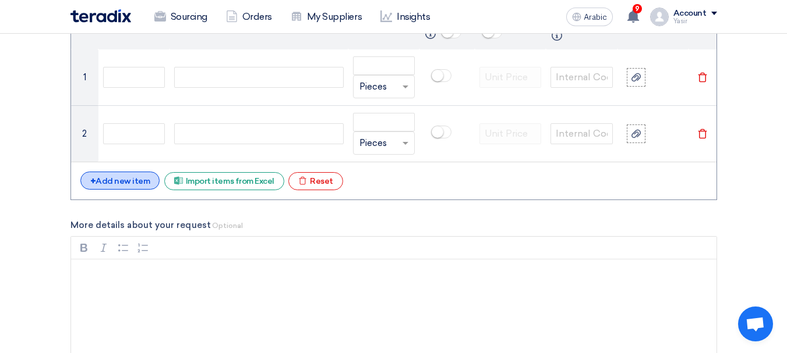
click at [118, 184] on font "Add new item" at bounding box center [123, 181] width 54 height 10
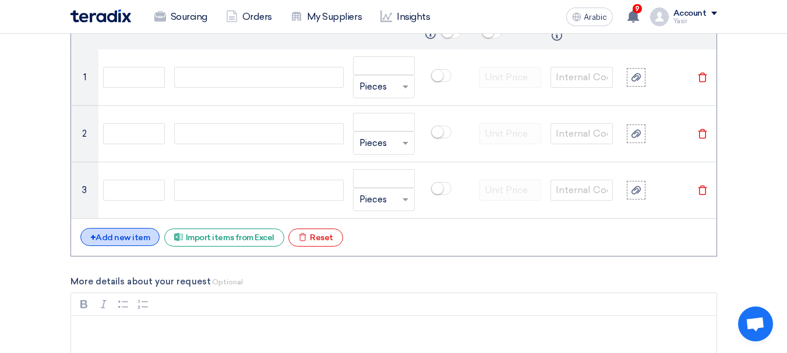
click at [113, 240] on font "Add new item" at bounding box center [123, 238] width 54 height 10
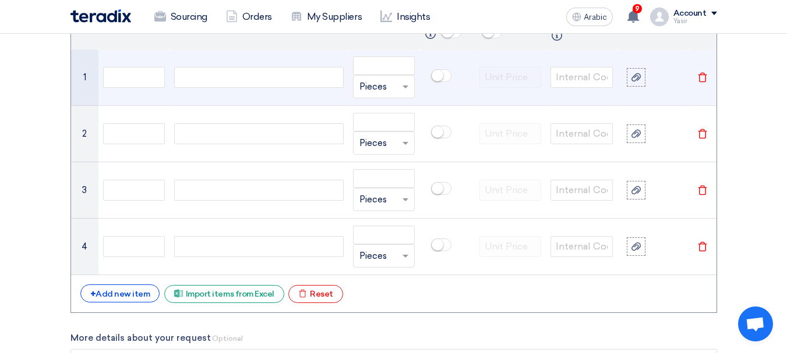
click at [179, 70] on div at bounding box center [258, 77] width 169 height 21
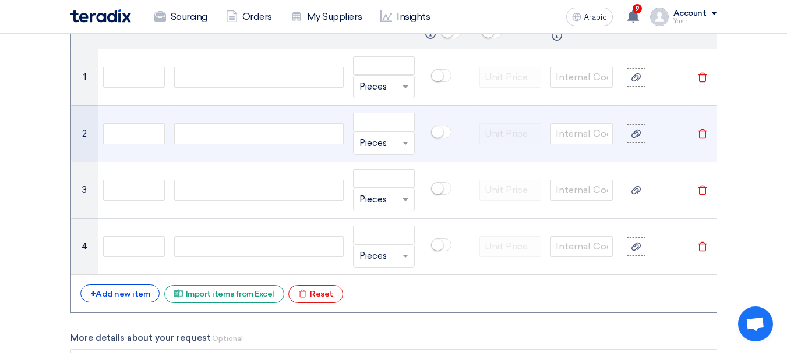
click at [204, 141] on div at bounding box center [258, 133] width 169 height 21
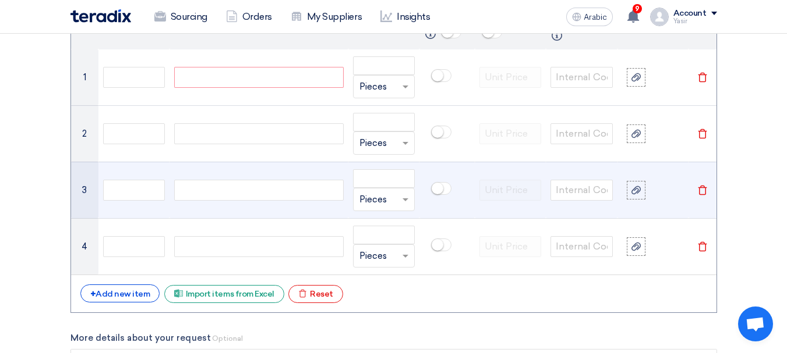
click at [205, 180] on div at bounding box center [258, 190] width 169 height 21
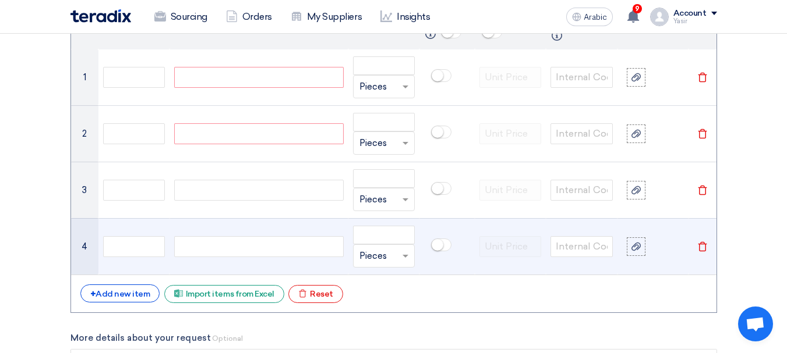
click at [214, 230] on td at bounding box center [258, 246] width 178 height 56
click at [218, 256] on div at bounding box center [258, 246] width 169 height 21
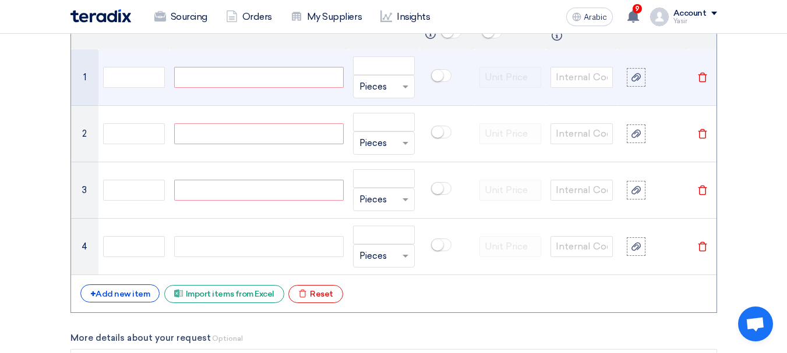
click at [220, 70] on div at bounding box center [258, 77] width 169 height 21
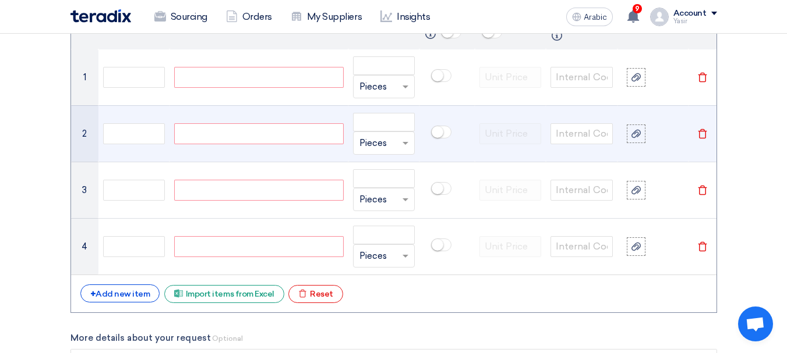
paste div
click at [232, 139] on div at bounding box center [258, 133] width 169 height 21
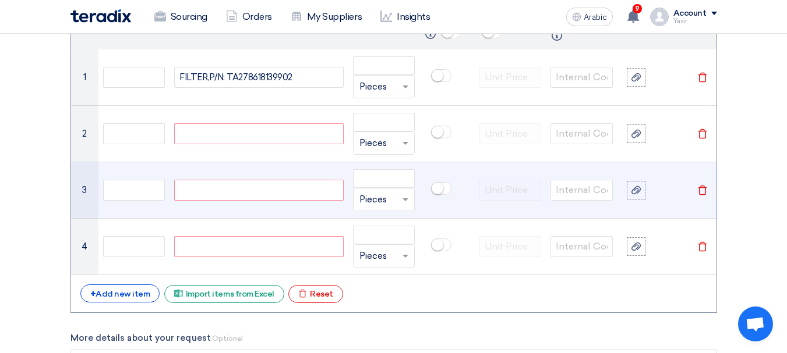
paste div
click at [264, 194] on div at bounding box center [258, 190] width 169 height 21
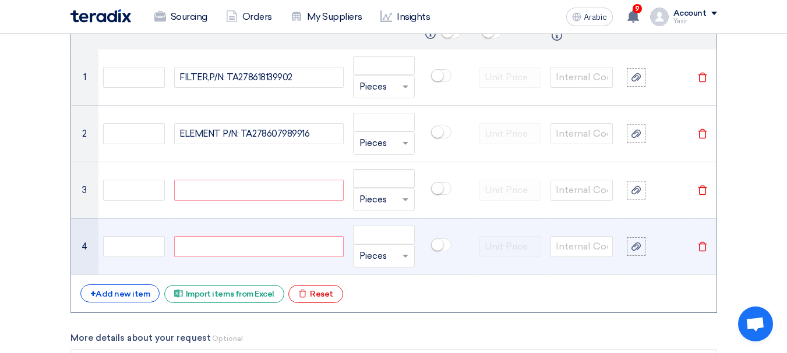
paste div
click at [233, 248] on div at bounding box center [258, 246] width 169 height 21
paste div
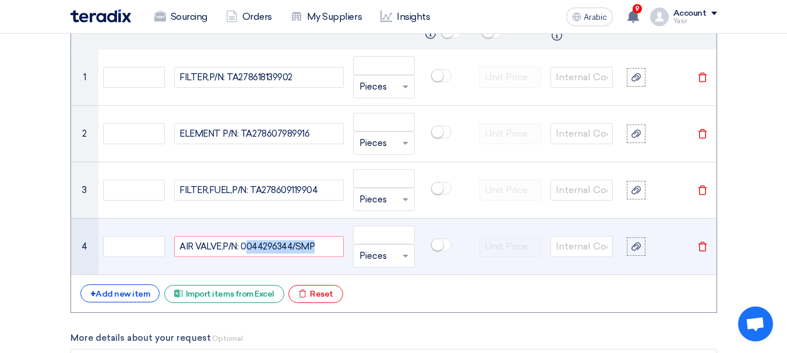
drag, startPoint x: 243, startPoint y: 244, endPoint x: 315, endPoint y: 247, distance: 71.7
click at [315, 247] on div "AIR VALVE,P/N: 0044296344/SMP" at bounding box center [258, 246] width 169 height 21
click at [142, 249] on input "text" at bounding box center [134, 246] width 62 height 21
paste input "044296344/SMP"
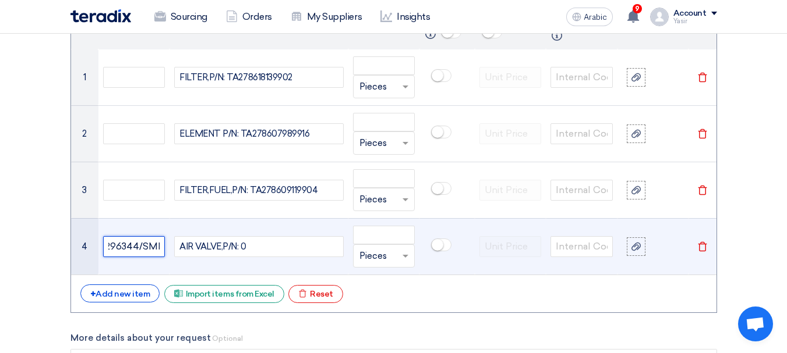
type input "044296344/SMP"
click at [310, 249] on div "AIR VALVE,P/N: 0" at bounding box center [258, 246] width 169 height 21
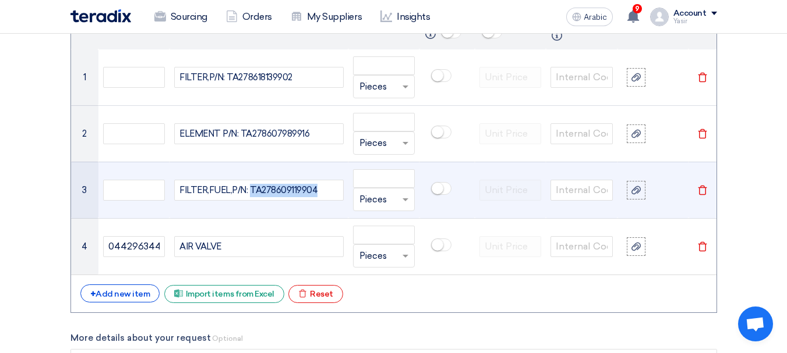
drag, startPoint x: 249, startPoint y: 189, endPoint x: 351, endPoint y: 191, distance: 102.5
click at [351, 191] on tr "3 FILTER,FUEL,P/N: TA278609119904 Unit × Pieces [GEOGRAPHIC_DATA]" at bounding box center [393, 190] width 645 height 56
click at [143, 193] on input "text" at bounding box center [134, 190] width 62 height 21
paste input "TA278609119904"
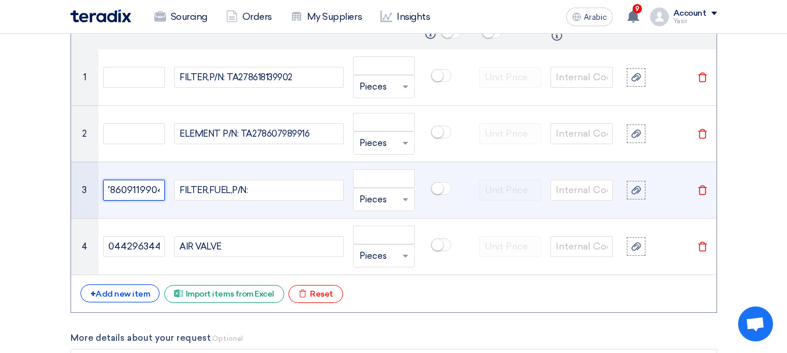
type input "TA278609119904"
click at [263, 192] on div "FILTER,FUEL,P/N:" at bounding box center [258, 190] width 169 height 21
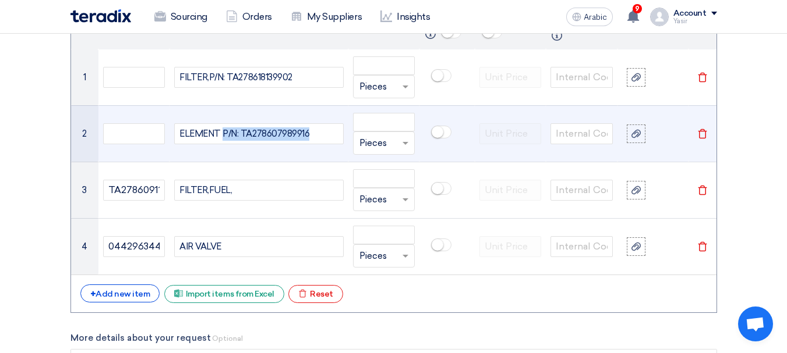
drag, startPoint x: 221, startPoint y: 132, endPoint x: 340, endPoint y: 139, distance: 119.0
click at [340, 139] on div "ELEMENT P/N: TA278607989916" at bounding box center [258, 133] width 169 height 21
click at [144, 139] on input "text" at bounding box center [134, 133] width 62 height 21
paste input "P/N: TA278607989916"
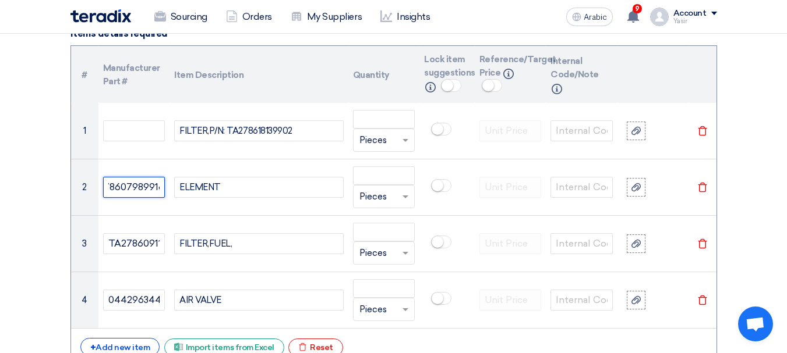
scroll to position [815, 0]
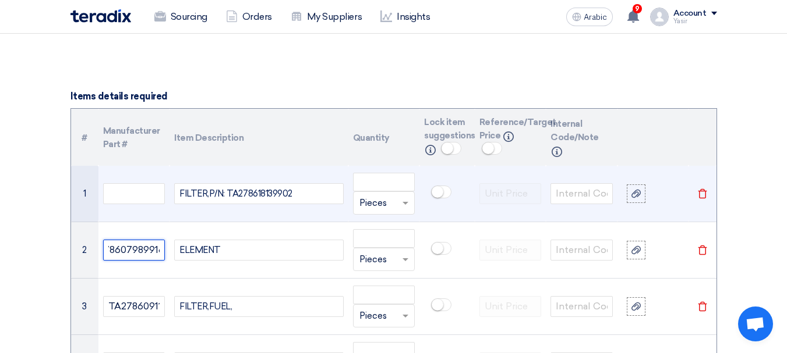
type input "P/N: TA278607989916"
drag, startPoint x: 227, startPoint y: 196, endPoint x: 384, endPoint y: 194, distance: 157.8
click at [393, 194] on tr "1 FILTER,P/N: TA278618139902 Unit × Pieces [GEOGRAPHIC_DATA]" at bounding box center [393, 194] width 645 height 56
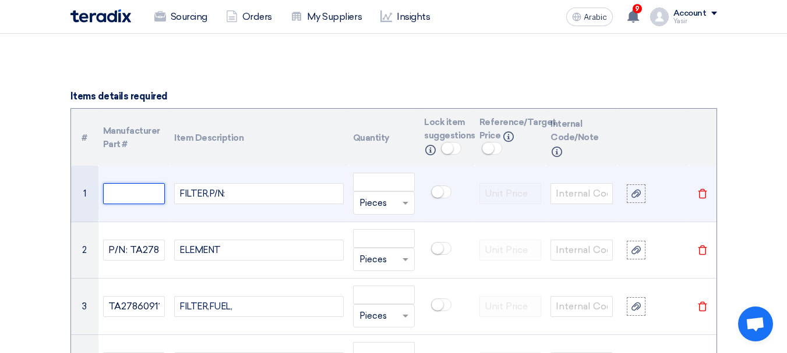
click at [143, 194] on input "text" at bounding box center [134, 193] width 62 height 21
paste input "TA278618139902"
type input "TA278618139902"
click at [296, 193] on div "FILTER,P/N:" at bounding box center [258, 193] width 169 height 21
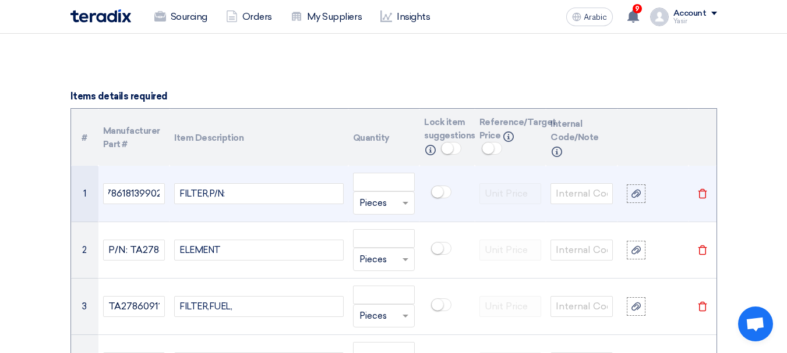
scroll to position [0, 0]
click at [408, 185] on input "number" at bounding box center [384, 182] width 62 height 19
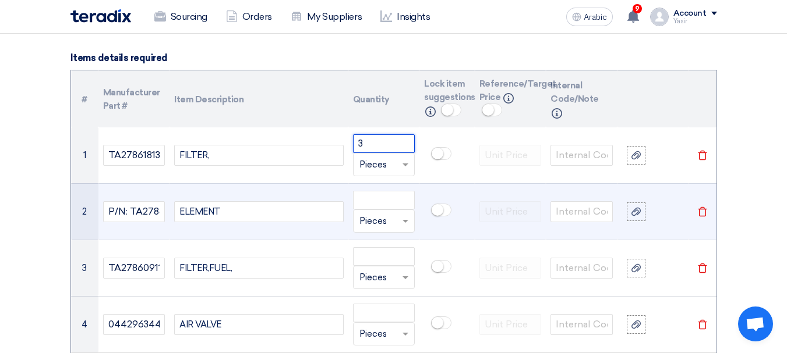
scroll to position [873, 0]
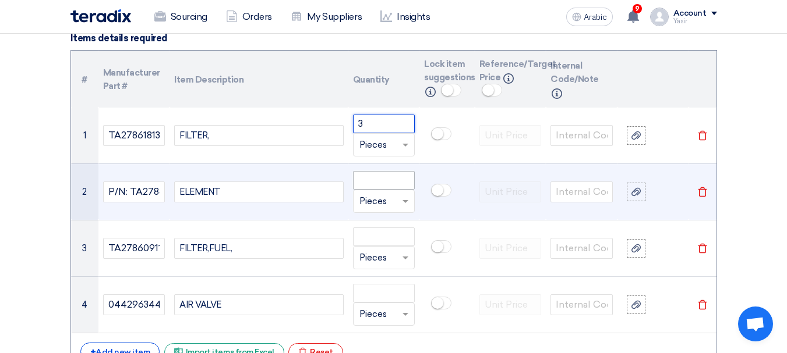
type input "3"
click at [379, 179] on input "number" at bounding box center [384, 180] width 62 height 19
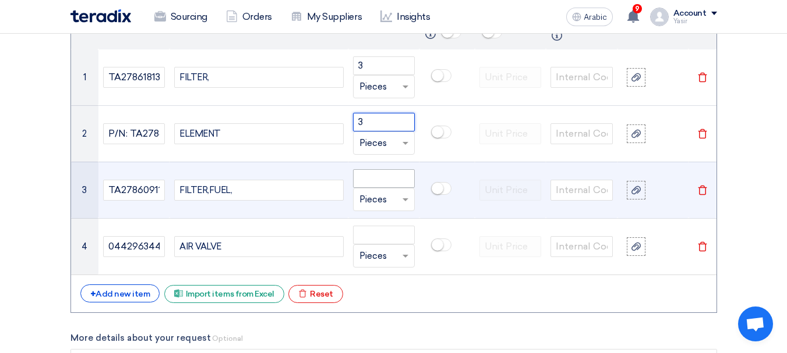
type input "3"
click at [383, 187] on input "number" at bounding box center [384, 178] width 62 height 19
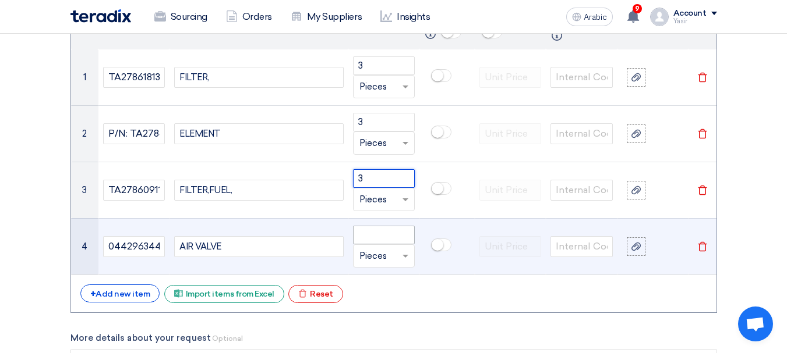
type input "3"
click at [380, 228] on input "number" at bounding box center [384, 235] width 62 height 19
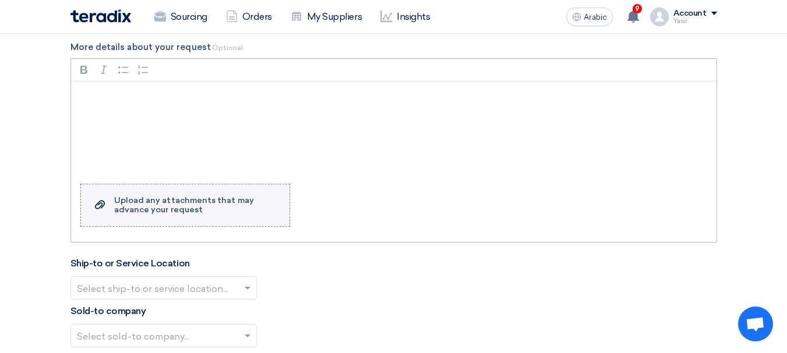
scroll to position [1281, 0]
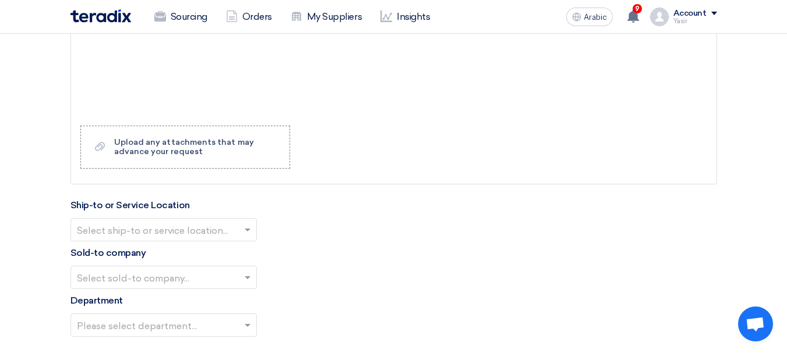
click at [148, 231] on input "text" at bounding box center [158, 230] width 162 height 19
type input "10"
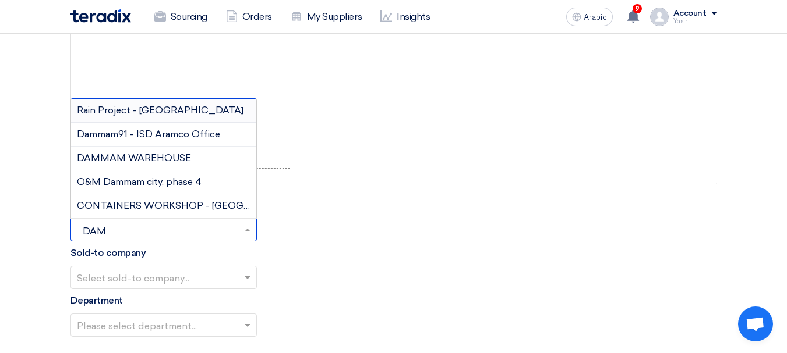
type input "DAMM"
click at [161, 156] on font "DAMMAM WAREHOUSE" at bounding box center [134, 158] width 114 height 11
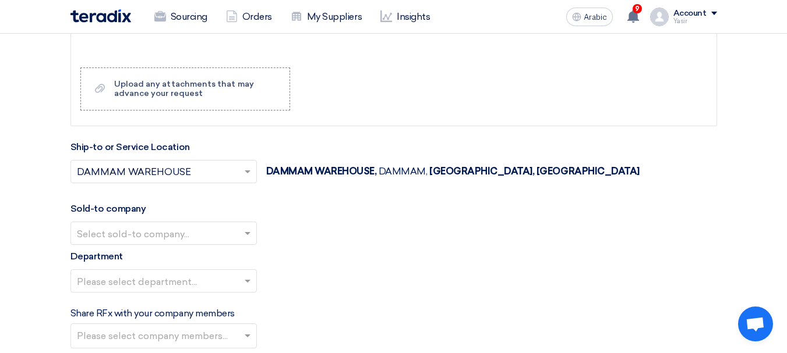
scroll to position [1398, 0]
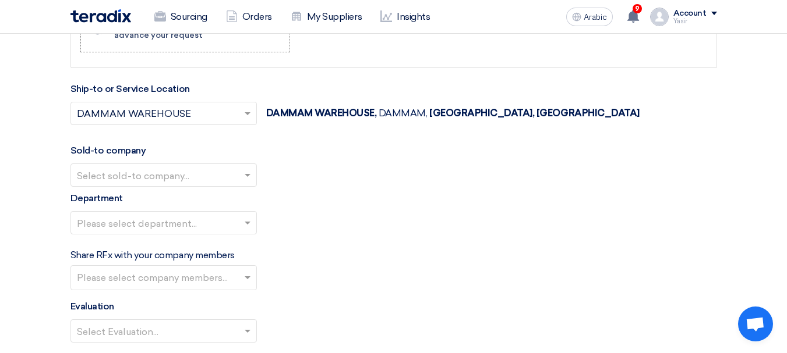
click at [190, 179] on input "text" at bounding box center [158, 176] width 162 height 19
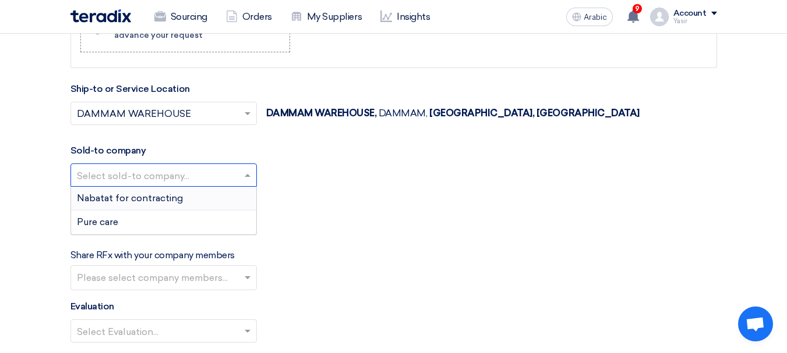
click at [124, 201] on font "Nabatat for contracting" at bounding box center [130, 198] width 106 height 11
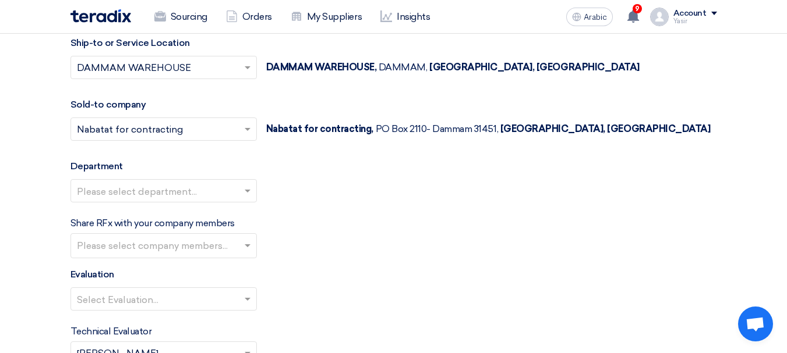
scroll to position [1456, 0]
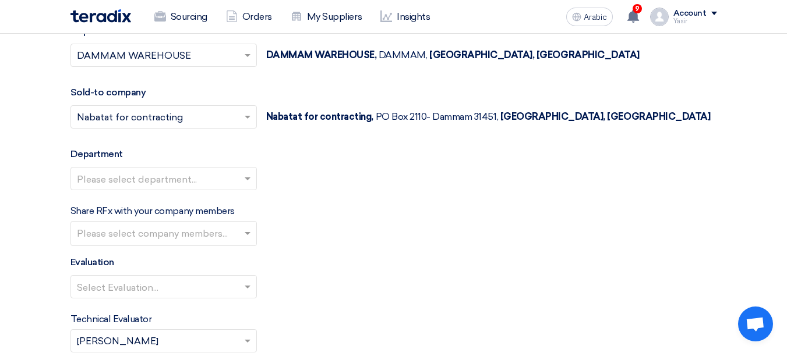
click at [130, 182] on input "text" at bounding box center [158, 179] width 162 height 19
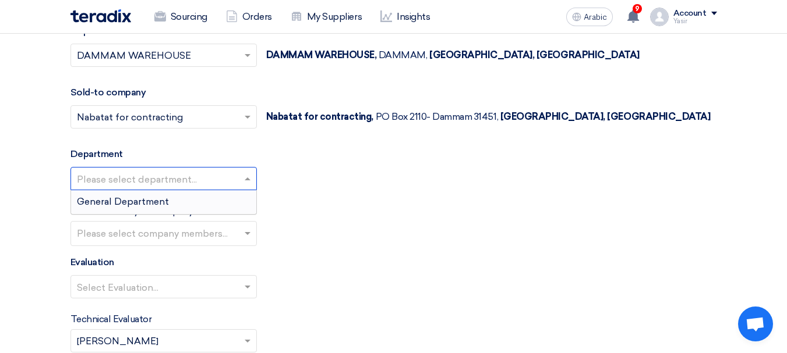
click at [126, 199] on span "General Department" at bounding box center [123, 201] width 92 height 11
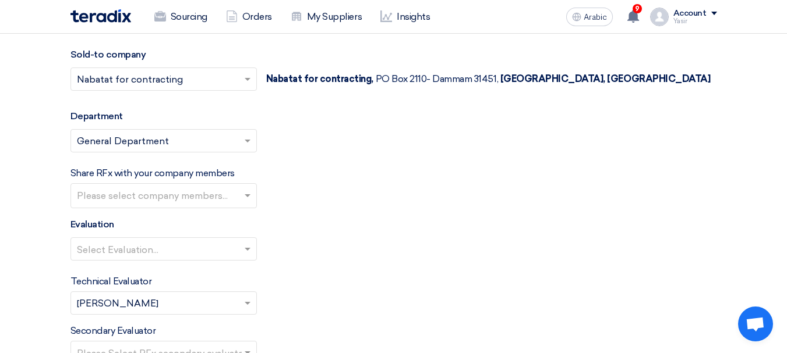
scroll to position [1514, 0]
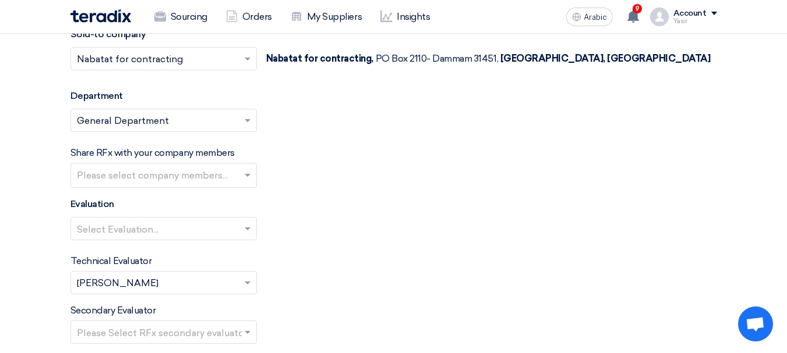
click at [169, 222] on input "text" at bounding box center [158, 229] width 162 height 19
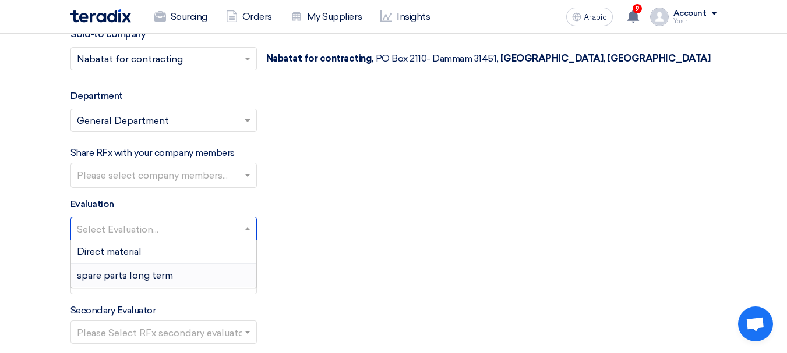
click at [122, 276] on font "spare parts long term" at bounding box center [125, 275] width 96 height 11
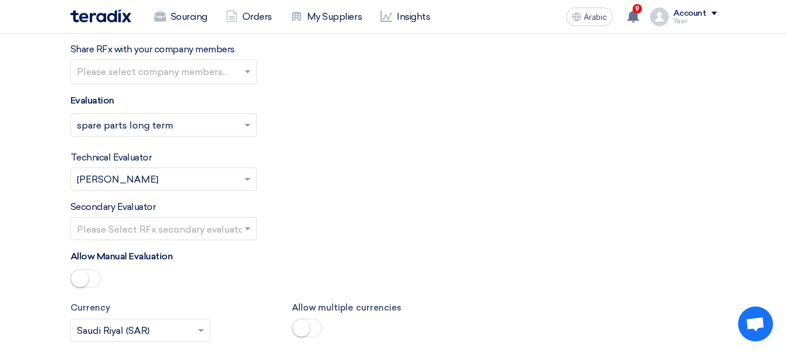
scroll to position [1631, 0]
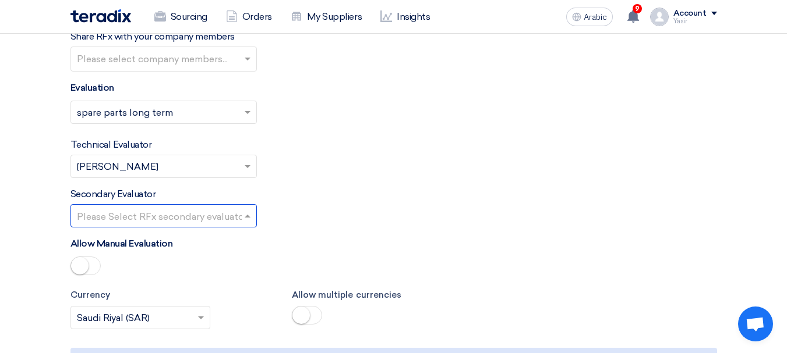
click at [148, 213] on input "text" at bounding box center [158, 216] width 162 height 19
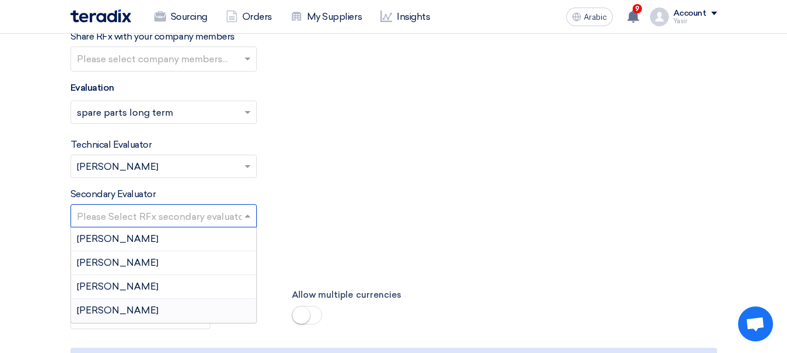
click at [99, 320] on div "[PERSON_NAME]" at bounding box center [163, 310] width 185 height 23
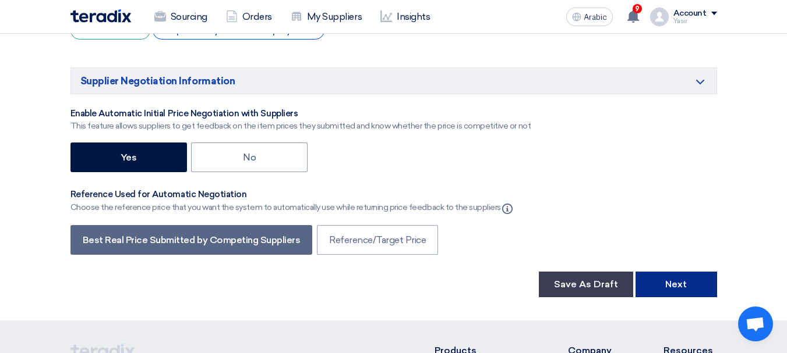
scroll to position [2096, 0]
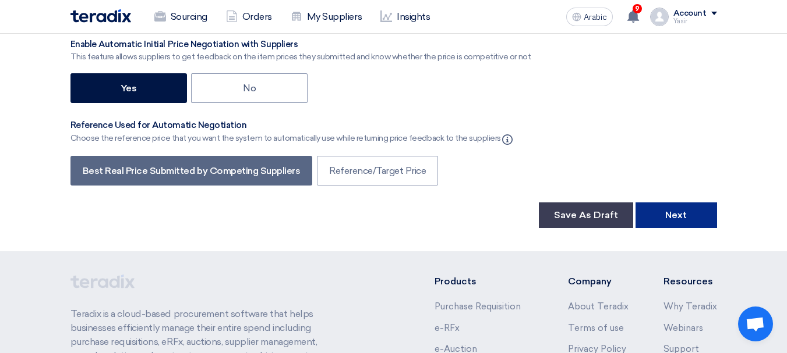
click at [671, 211] on font "Next" at bounding box center [676, 215] width 22 height 11
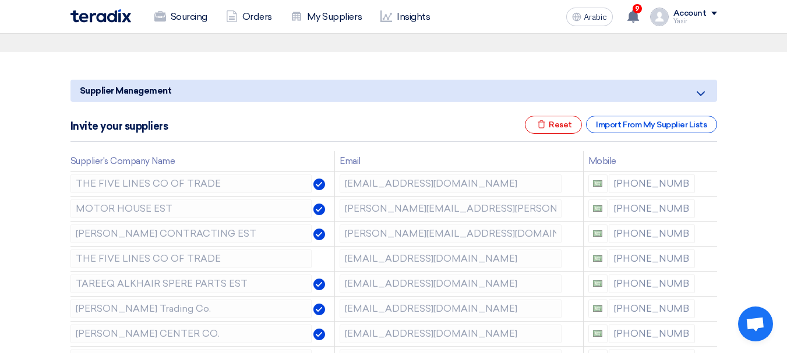
scroll to position [175, 0]
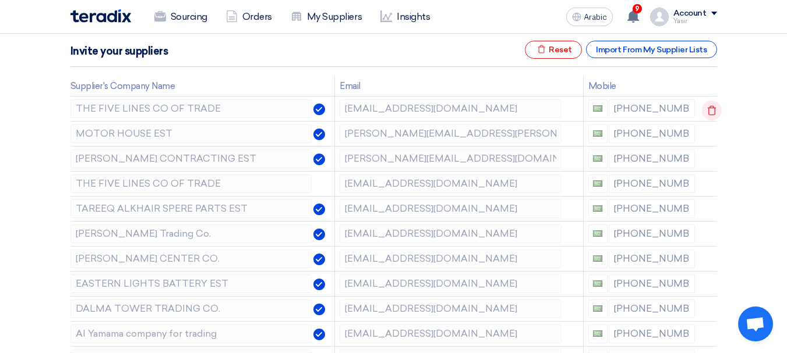
click at [709, 112] on icon at bounding box center [712, 111] width 20 height 20
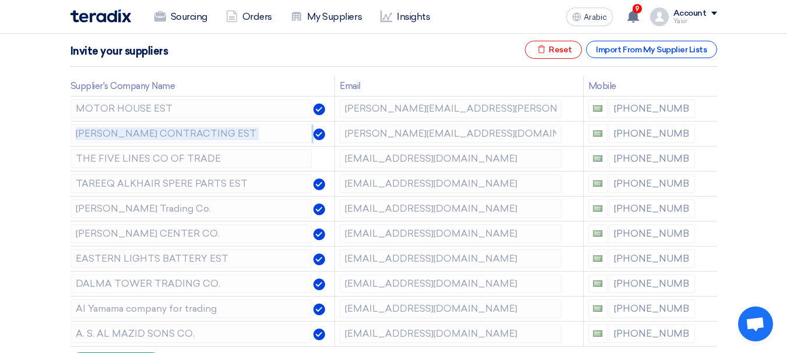
click at [0, 0] on icon at bounding box center [0, 0] width 0 height 0
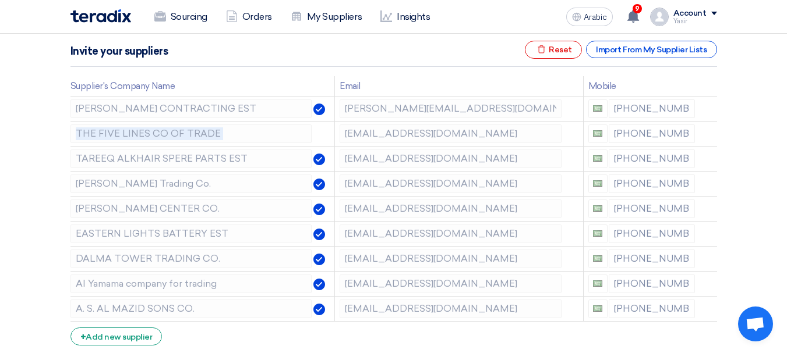
click at [0, 0] on icon at bounding box center [0, 0] width 0 height 0
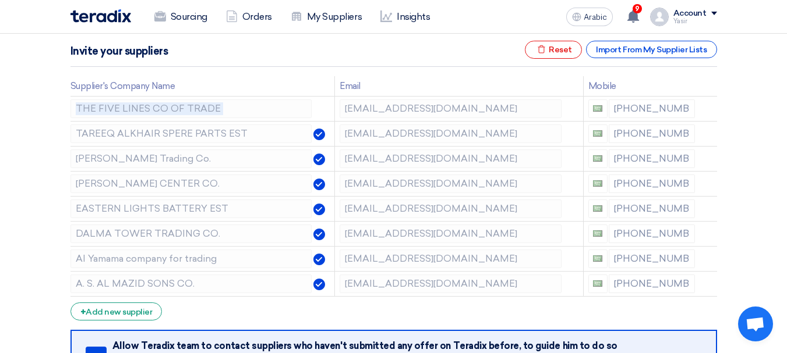
click at [0, 0] on icon at bounding box center [0, 0] width 0 height 0
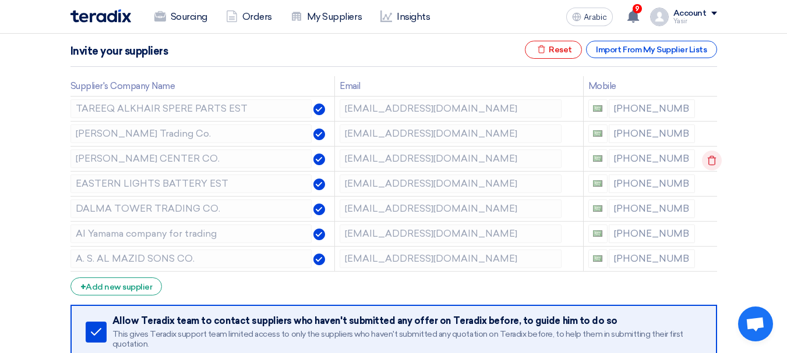
click at [708, 162] on use at bounding box center [712, 161] width 9 height 10
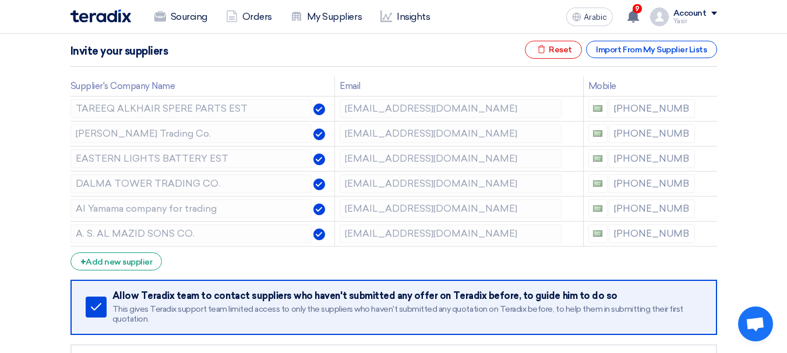
click at [0, 0] on use at bounding box center [0, 0] width 0 height 0
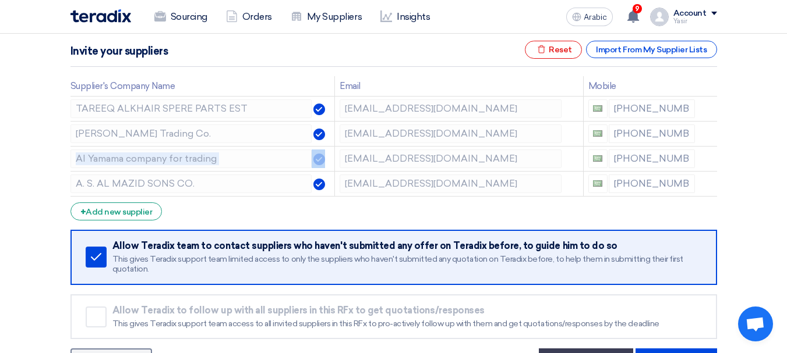
click at [0, 0] on use at bounding box center [0, 0] width 0 height 0
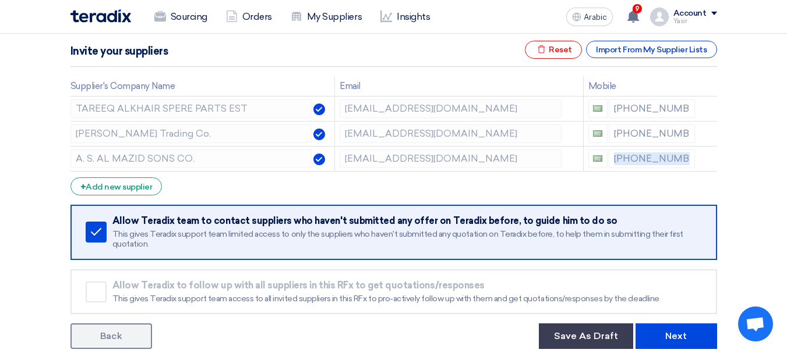
click at [0, 0] on use at bounding box center [0, 0] width 0 height 0
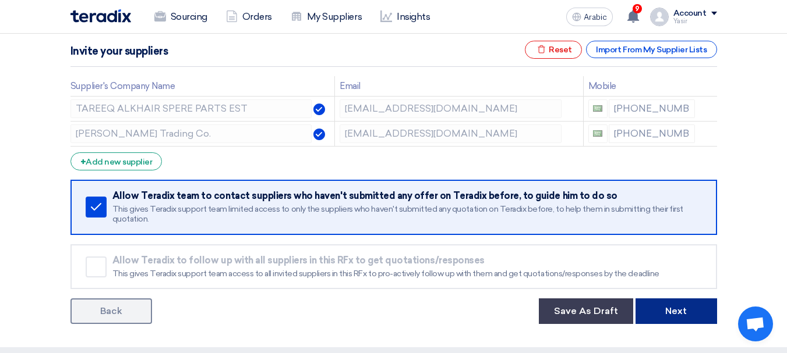
scroll to position [233, 0]
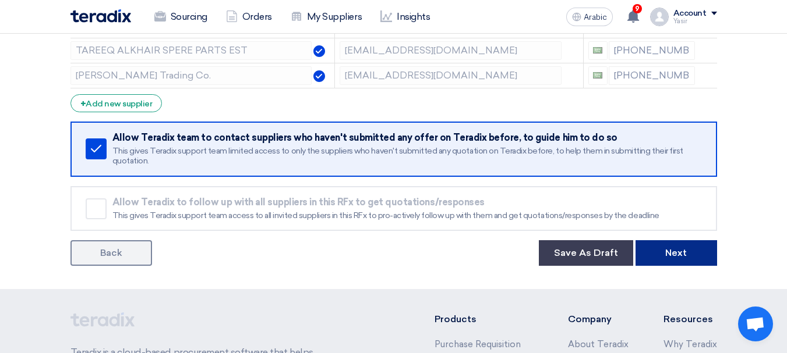
click at [678, 246] on button "Next" at bounding box center [676, 254] width 82 height 26
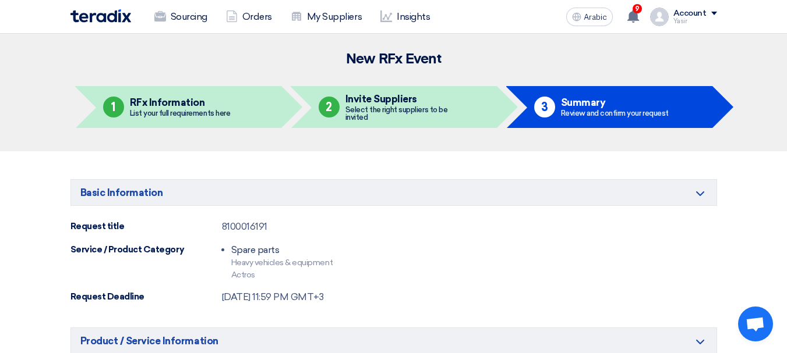
click at [239, 224] on font "8100016191" at bounding box center [244, 226] width 45 height 11
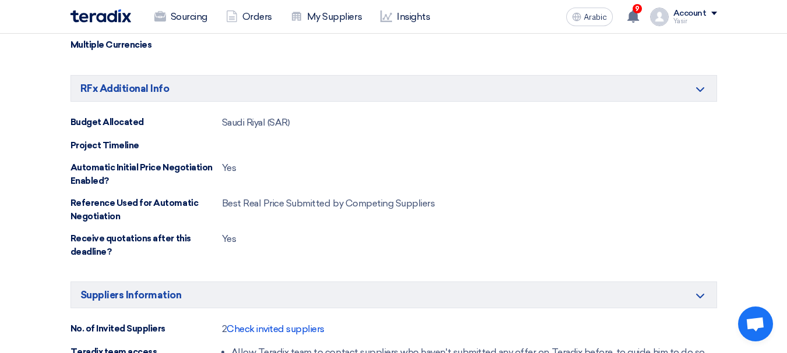
scroll to position [699, 0]
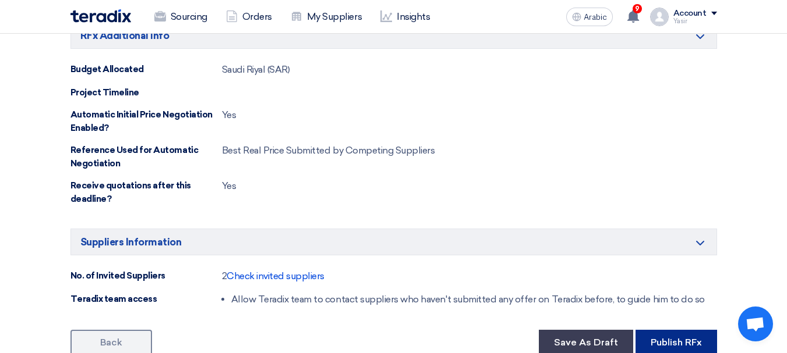
click at [665, 337] on button "Publish RFx" at bounding box center [676, 343] width 82 height 26
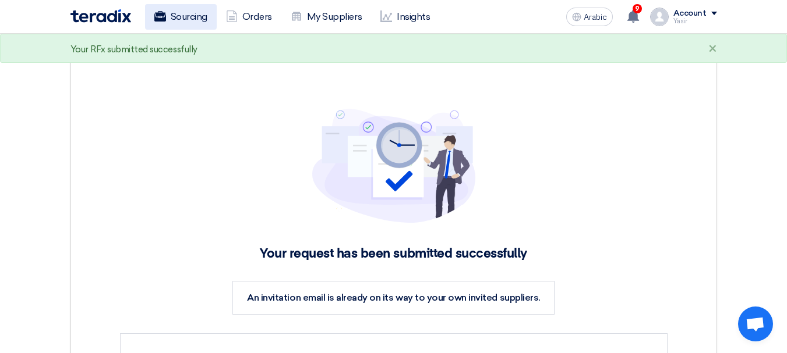
click at [181, 15] on font "Sourcing" at bounding box center [189, 16] width 37 height 11
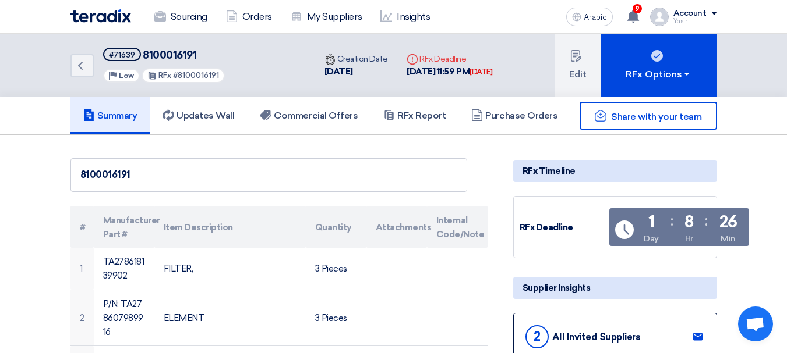
click at [174, 57] on font "8100016191" at bounding box center [170, 55] width 54 height 13
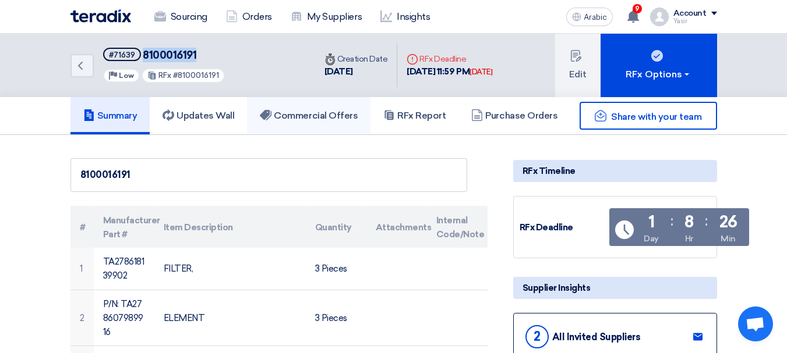
copy font "8100016191"
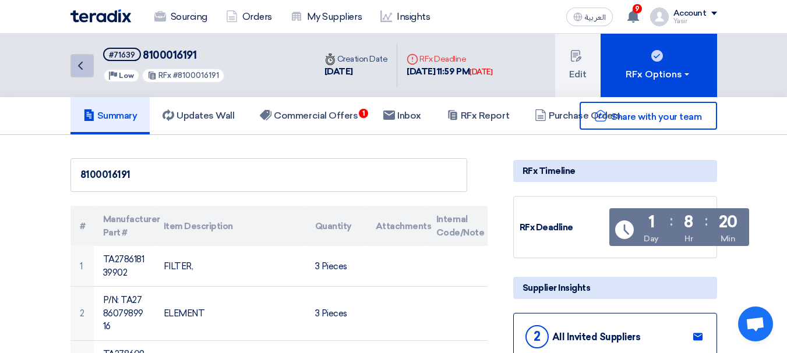
click at [83, 76] on link "Back" at bounding box center [81, 65] width 23 height 23
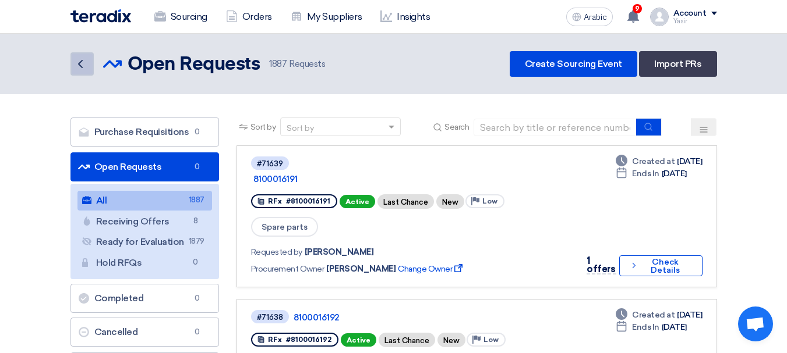
click at [91, 58] on link "Back" at bounding box center [81, 63] width 23 height 23
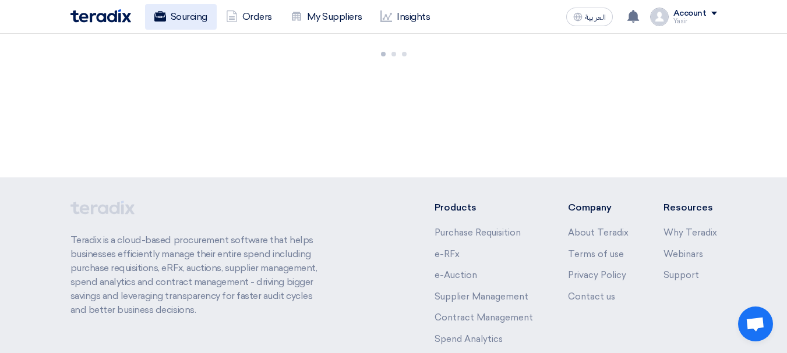
click at [207, 24] on link "Sourcing" at bounding box center [181, 17] width 72 height 26
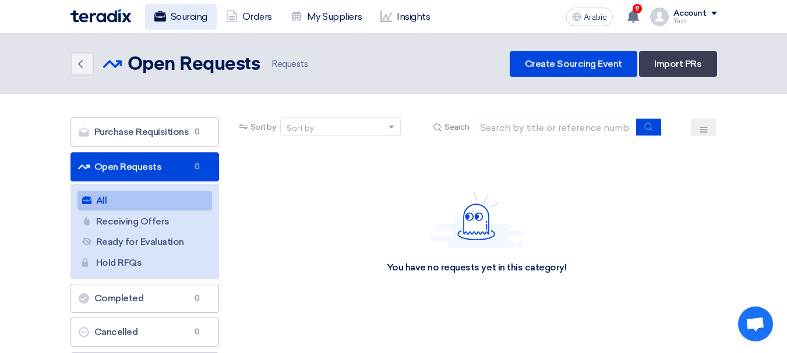
click at [199, 19] on font "Sourcing" at bounding box center [189, 16] width 37 height 11
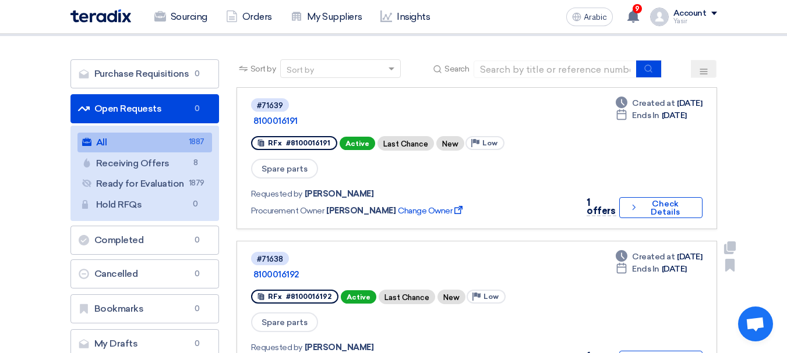
scroll to position [175, 0]
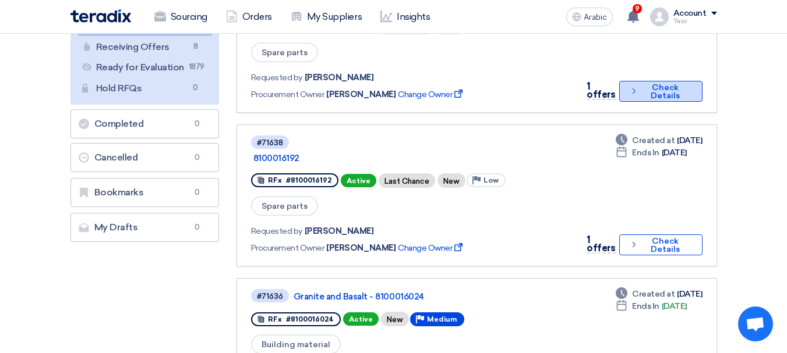
click at [653, 83] on font "Check Details" at bounding box center [664, 92] width 29 height 18
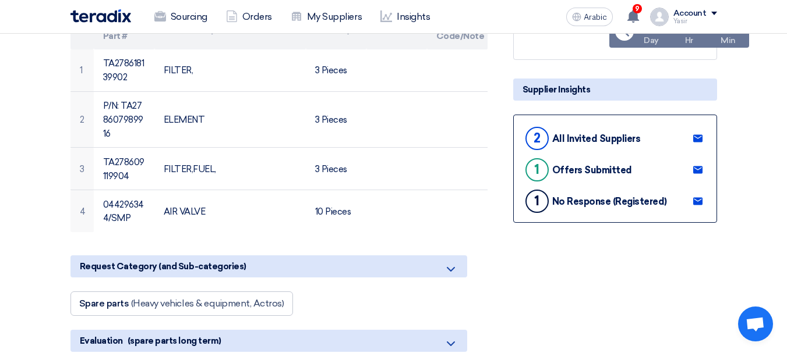
scroll to position [291, 0]
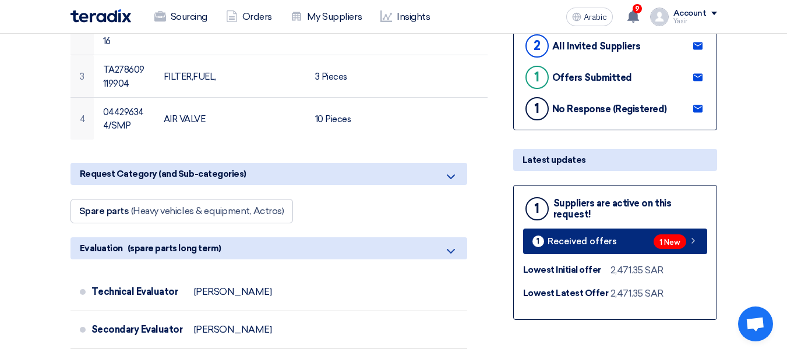
click at [674, 239] on font "1 New" at bounding box center [669, 242] width 21 height 9
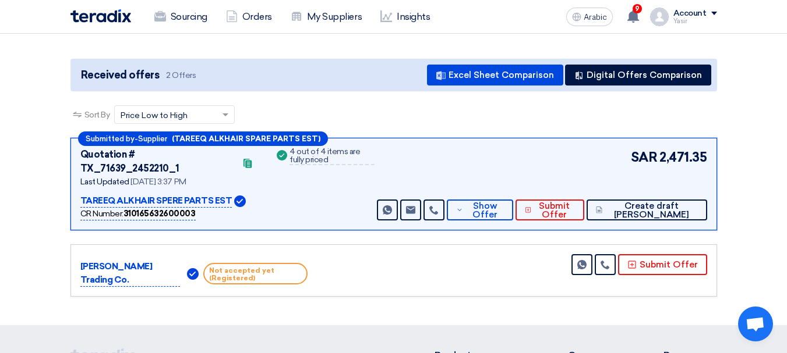
scroll to position [116, 0]
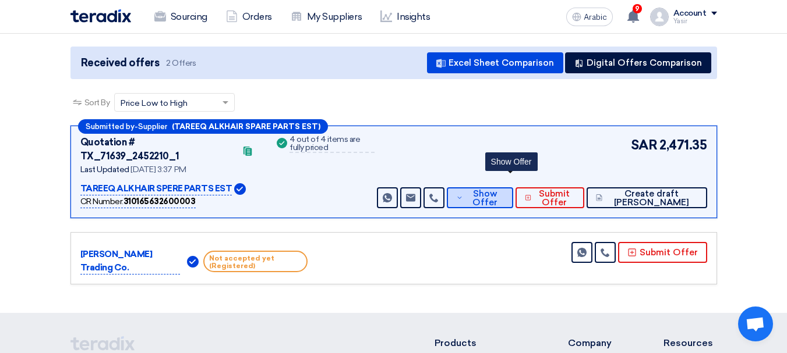
click at [497, 189] on font "Show Offer" at bounding box center [484, 198] width 25 height 19
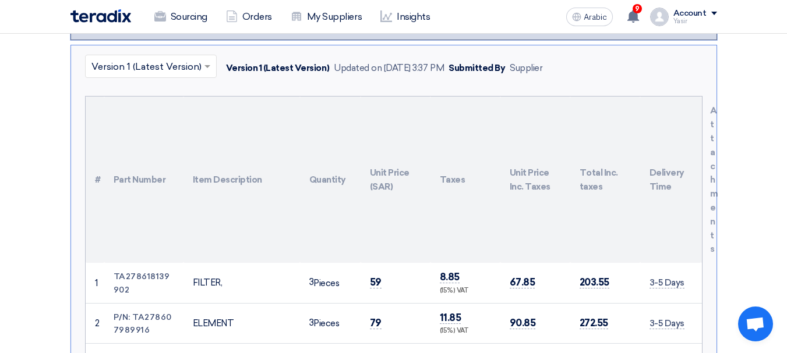
scroll to position [408, 0]
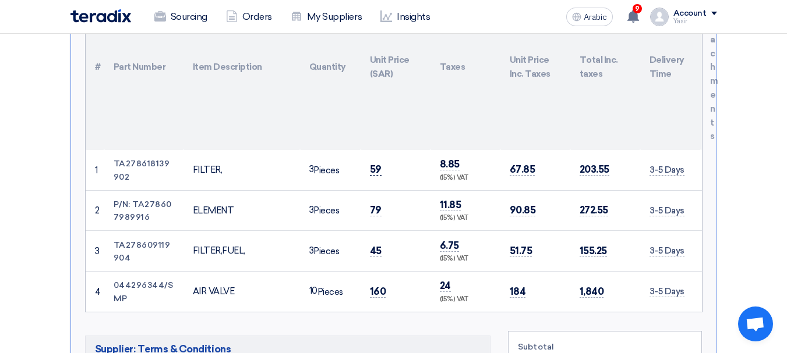
click at [372, 164] on font "59" at bounding box center [376, 170] width 12 height 12
click at [376, 286] on font "160" at bounding box center [378, 292] width 16 height 12
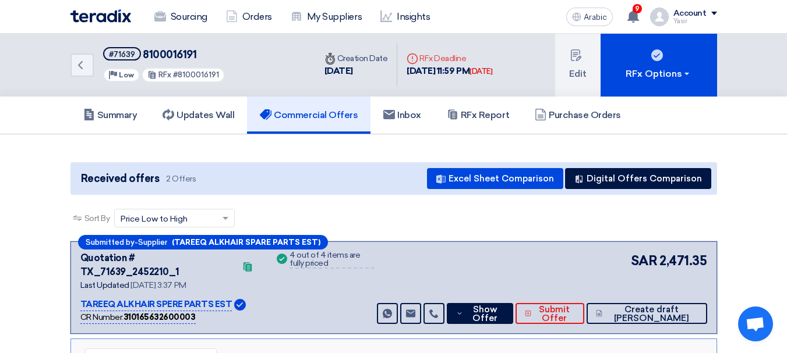
scroll to position [0, 0]
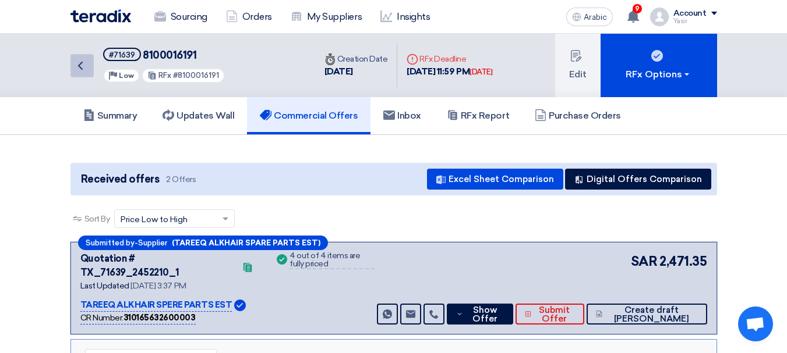
click at [78, 67] on icon "Back" at bounding box center [80, 66] width 14 height 14
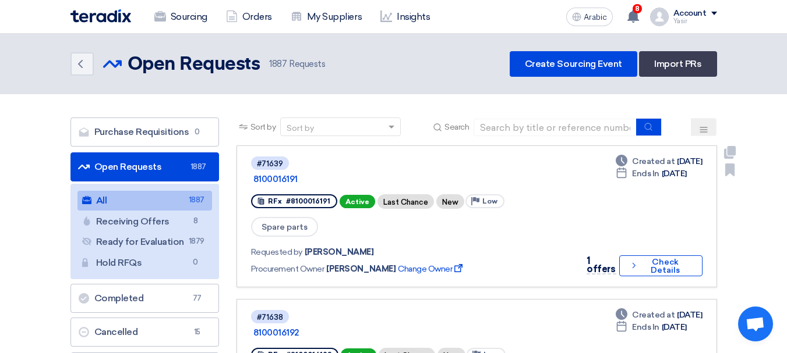
click at [620, 254] on div "1 offers Check details Check Details" at bounding box center [640, 265] width 123 height 23
click at [652, 257] on font "Check Details" at bounding box center [664, 266] width 29 height 18
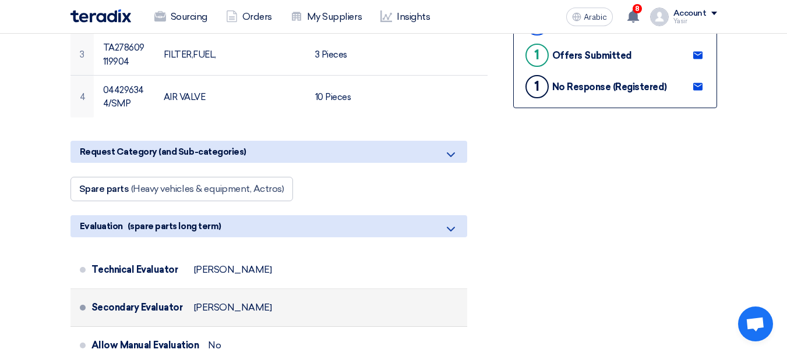
scroll to position [408, 0]
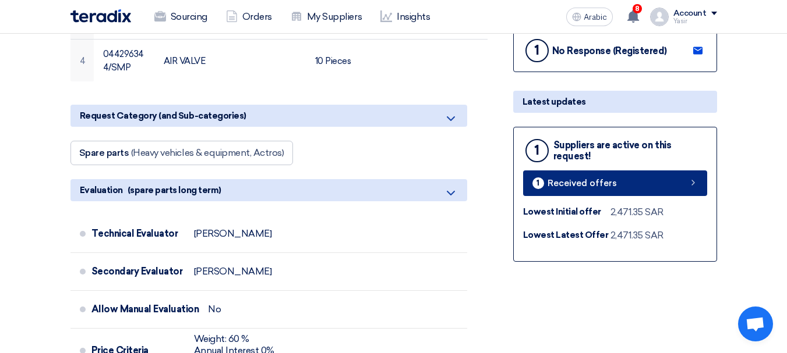
click at [653, 179] on link "1 Received offers" at bounding box center [615, 184] width 184 height 26
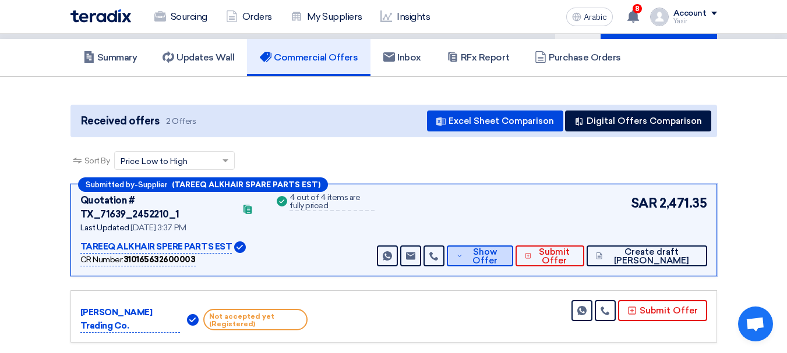
click at [497, 250] on font "Show Offer" at bounding box center [484, 256] width 25 height 19
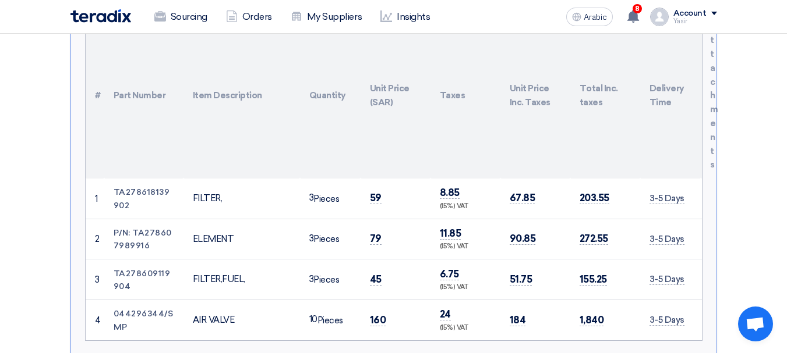
scroll to position [408, 0]
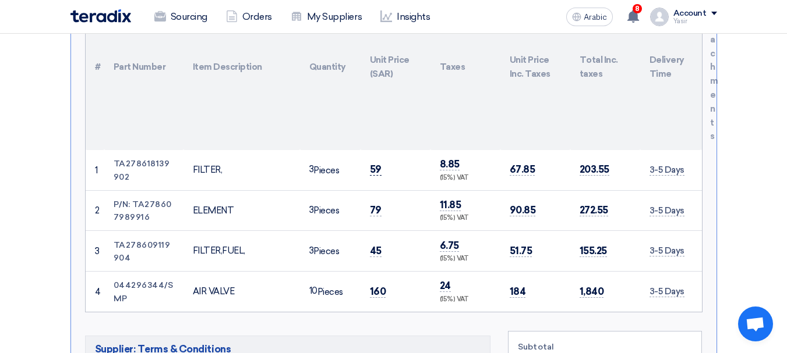
click at [372, 164] on font "59" at bounding box center [376, 170] width 12 height 12
click at [373, 204] on font "79" at bounding box center [376, 210] width 12 height 12
click at [377, 244] on td "45" at bounding box center [395, 251] width 70 height 41
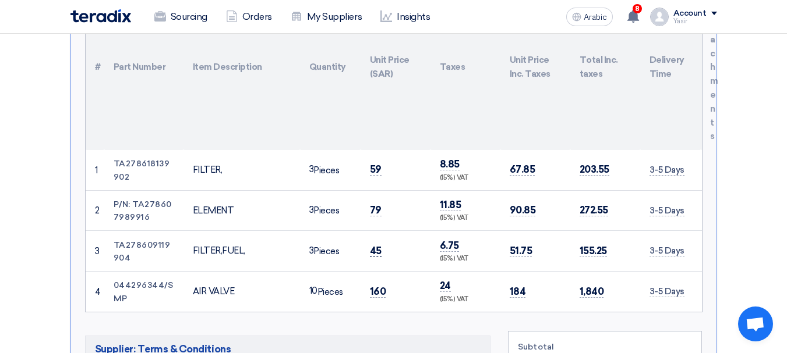
click at [375, 245] on font "45" at bounding box center [376, 251] width 12 height 12
drag, startPoint x: 375, startPoint y: 240, endPoint x: 376, endPoint y: 262, distance: 22.2
click at [375, 245] on font "45" at bounding box center [376, 251] width 12 height 12
click at [374, 286] on font "160" at bounding box center [378, 292] width 16 height 12
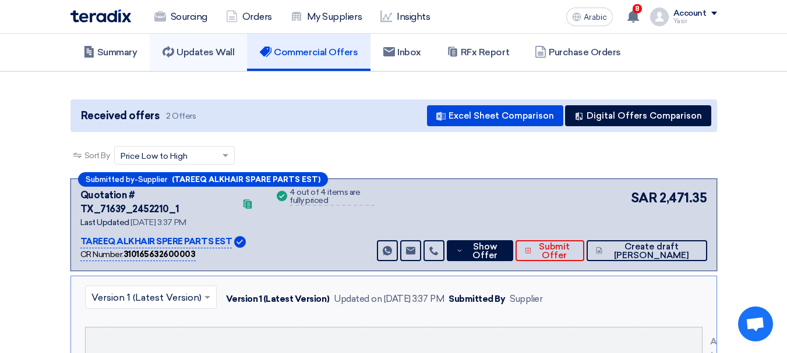
scroll to position [0, 0]
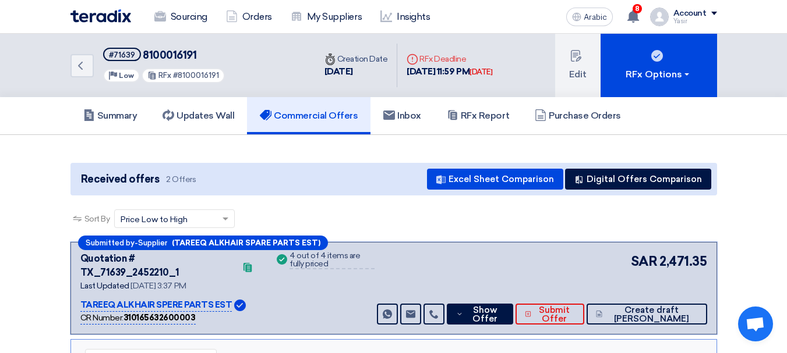
click at [167, 59] on font "8100016191" at bounding box center [170, 55] width 54 height 13
copy font "8100016191"
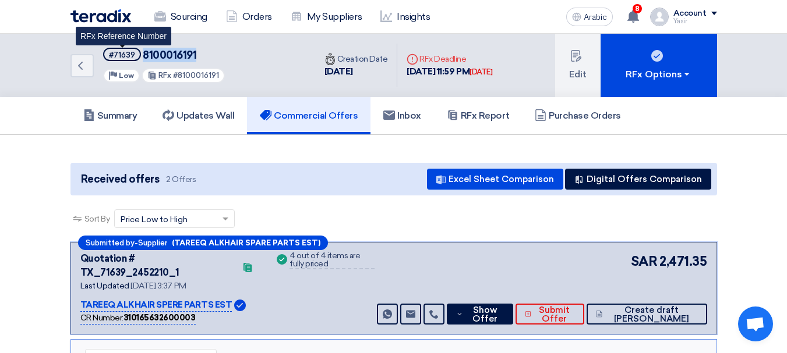
click at [119, 50] on span "#71639" at bounding box center [122, 54] width 38 height 13
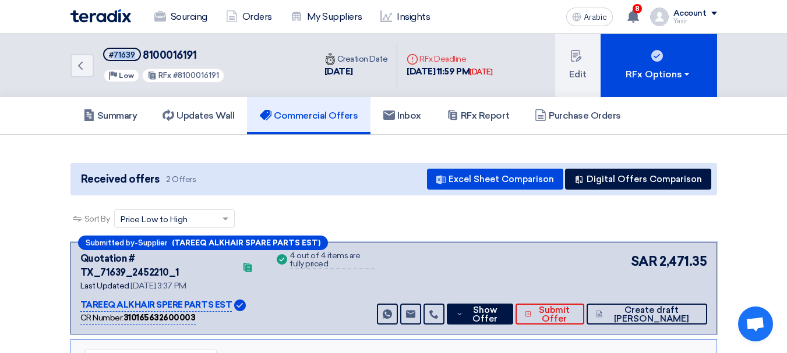
copy font "71639"
click at [78, 72] on icon "Back" at bounding box center [80, 66] width 14 height 14
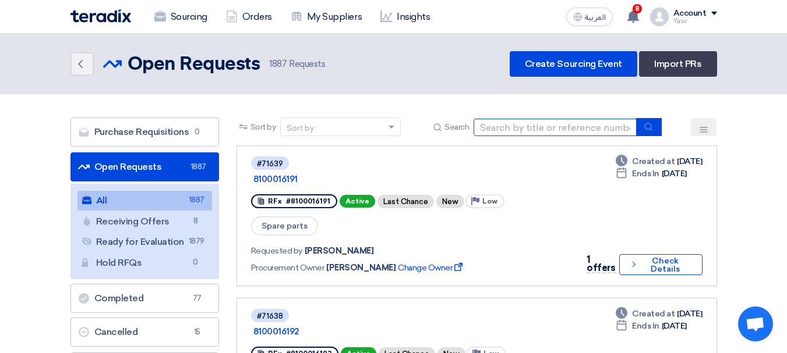
click at [549, 132] on input at bounding box center [554, 127] width 163 height 17
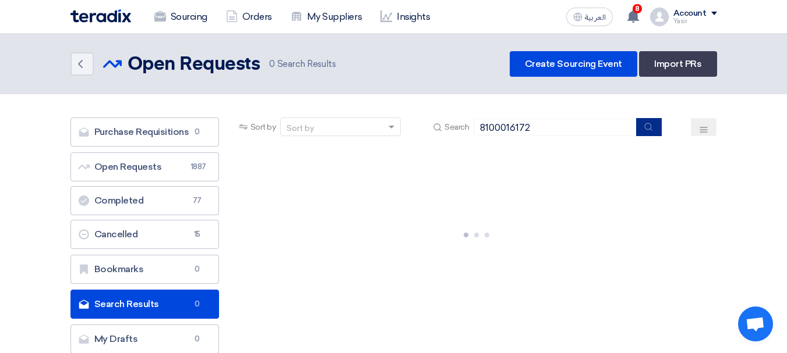
click at [654, 132] on button "submit" at bounding box center [649, 127] width 26 height 18
click at [656, 129] on button "submit" at bounding box center [649, 127] width 26 height 18
click at [646, 128] on use "submit" at bounding box center [649, 127] width 8 height 8
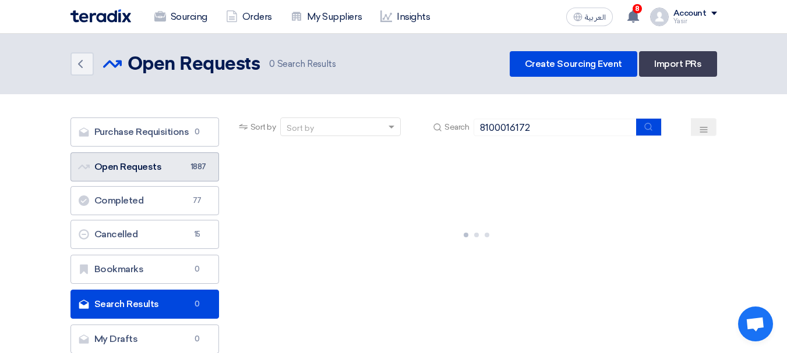
click at [163, 172] on link "Open Requests Open Requests 1887" at bounding box center [144, 167] width 148 height 29
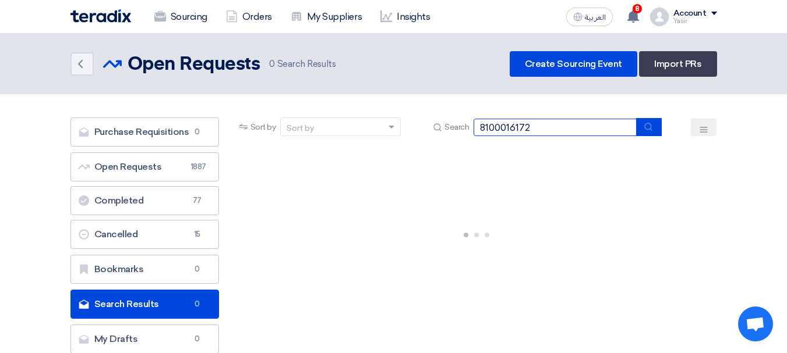
click at [588, 133] on input "8100016172" at bounding box center [554, 127] width 163 height 17
type input "8100016172"
click at [657, 132] on button "submit" at bounding box center [649, 127] width 26 height 18
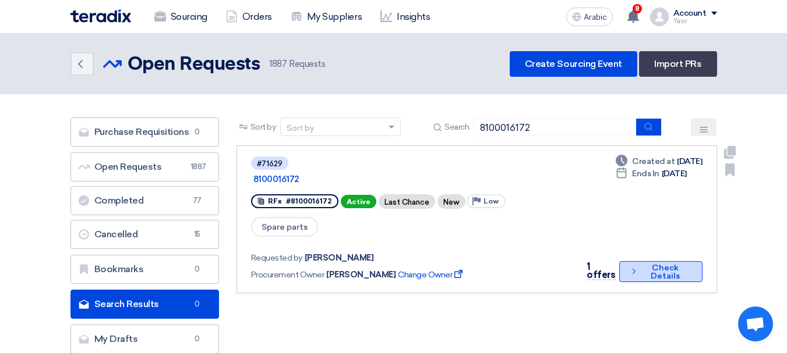
click at [634, 266] on icon "Check details" at bounding box center [633, 271] width 9 height 11
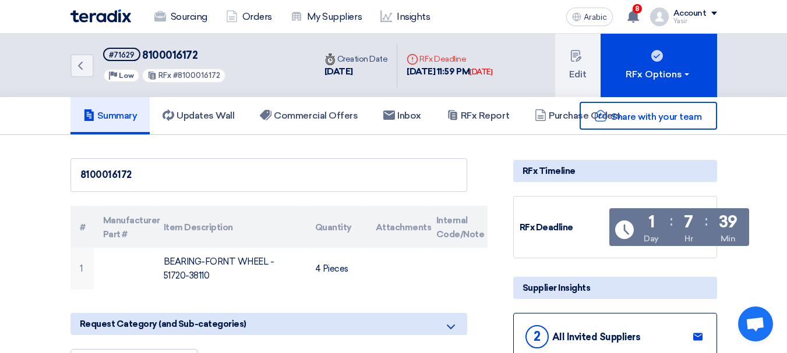
click at [184, 54] on font "8100016172" at bounding box center [169, 55] width 55 height 13
copy font "8100016172"
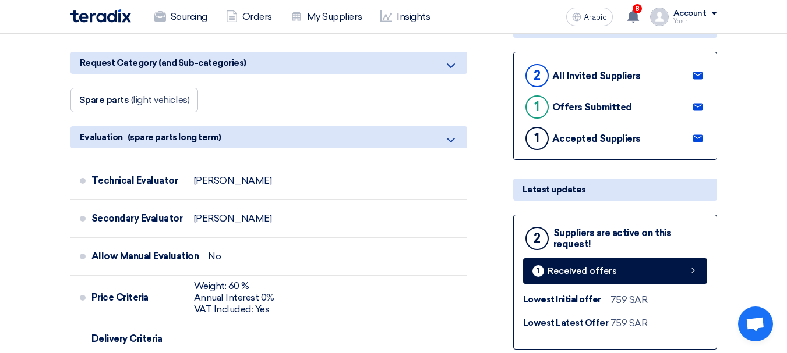
scroll to position [349, 0]
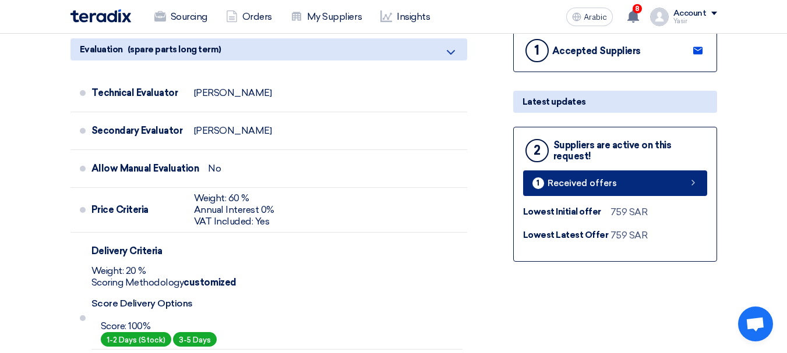
click at [621, 188] on link "1 Received offers" at bounding box center [615, 184] width 184 height 26
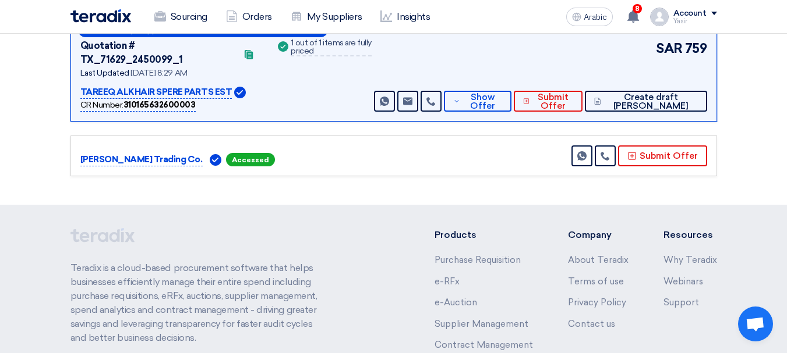
scroll to position [140, 0]
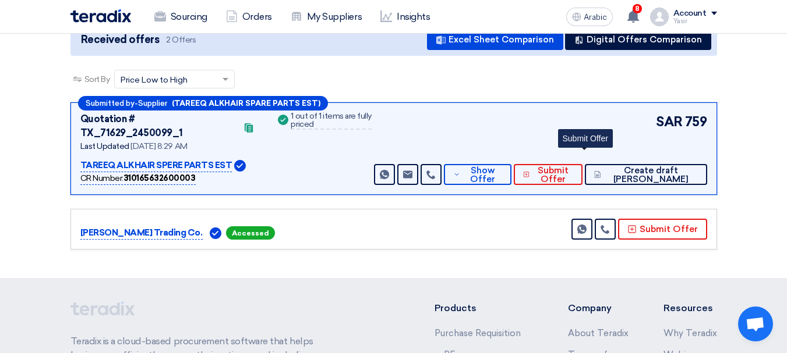
click at [547, 166] on div "Send Message Send Message Show Offer Submit Offer Create draft PO" at bounding box center [539, 174] width 335 height 21
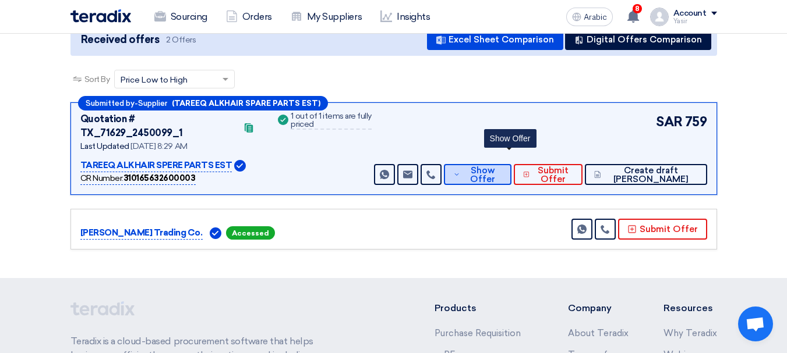
click at [495, 166] on font "Show Offer" at bounding box center [482, 174] width 25 height 19
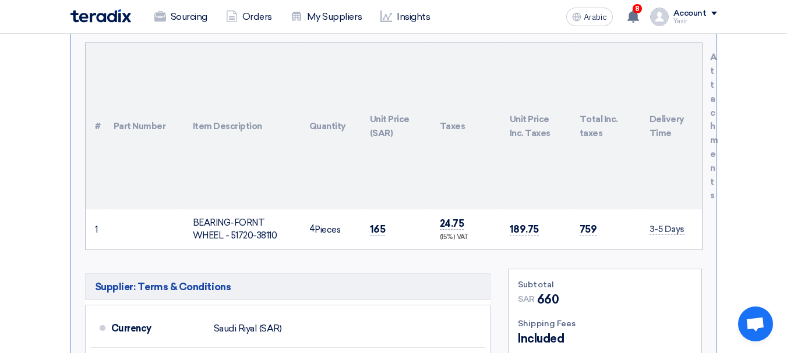
scroll to position [373, 0]
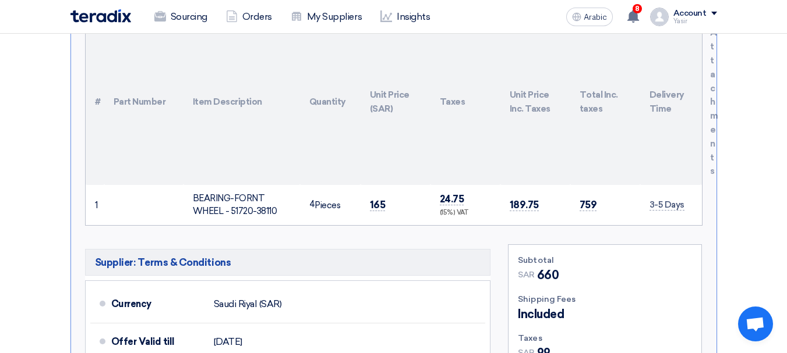
click at [239, 195] on font "BEARING-FORNT WHEEL - 51720-38110" at bounding box center [235, 205] width 84 height 24
click at [267, 202] on font "BEARING-FORNT WHEEL - 51720-38110" at bounding box center [235, 205] width 84 height 24
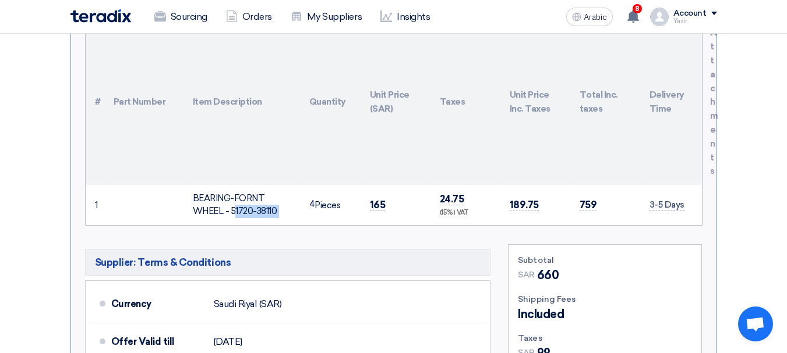
click at [241, 201] on font "BEARING-FORNT WHEEL - 51720-38110" at bounding box center [235, 205] width 84 height 24
drag, startPoint x: 234, startPoint y: 199, endPoint x: 273, endPoint y: 197, distance: 39.7
click at [273, 197] on font "BEARING-FORNT WHEEL - 51720-38110" at bounding box center [235, 205] width 84 height 24
click at [220, 194] on font "BEARING-FORNT WHEEL - 51720-38110" at bounding box center [235, 205] width 84 height 24
drag, startPoint x: 231, startPoint y: 197, endPoint x: 296, endPoint y: 200, distance: 65.9
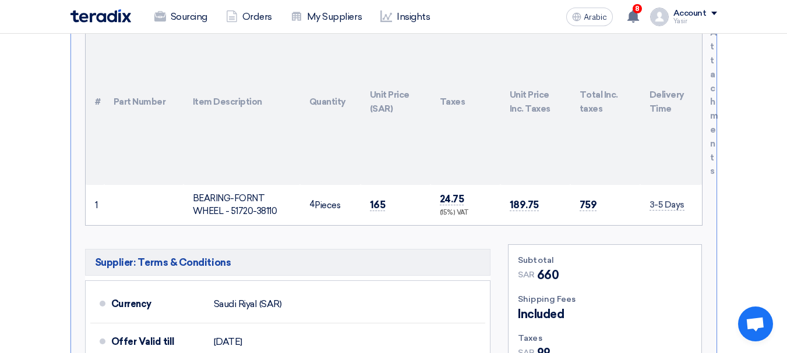
click at [296, 200] on td "BEARING-FORNT WHEEL - 51720-38110" at bounding box center [241, 205] width 116 height 40
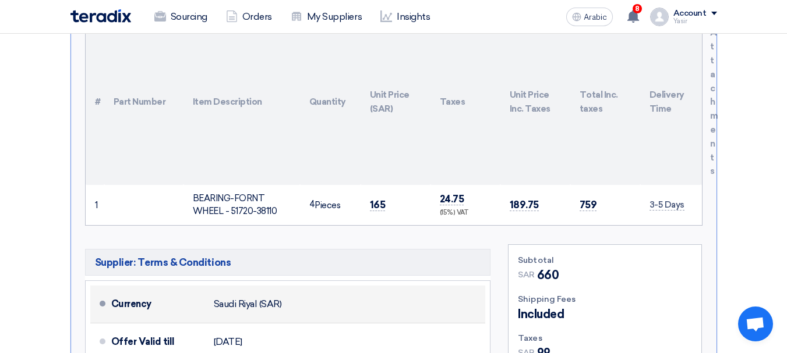
copy font "51720-38110"
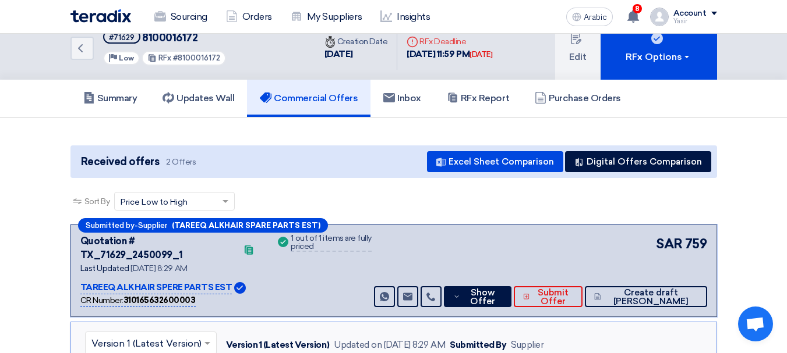
scroll to position [0, 0]
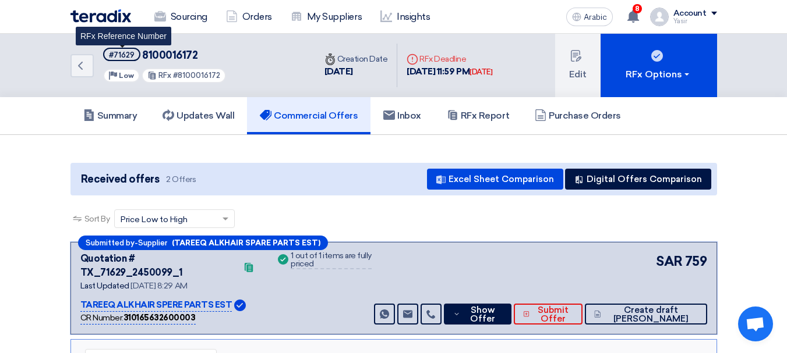
click at [128, 55] on font "#71629" at bounding box center [122, 55] width 26 height 9
copy font "71629"
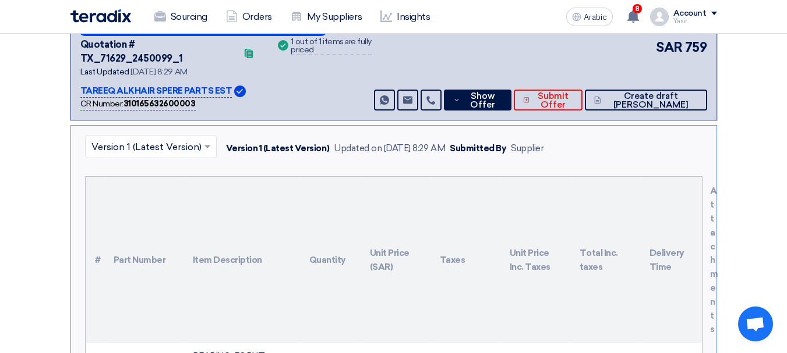
scroll to position [291, 0]
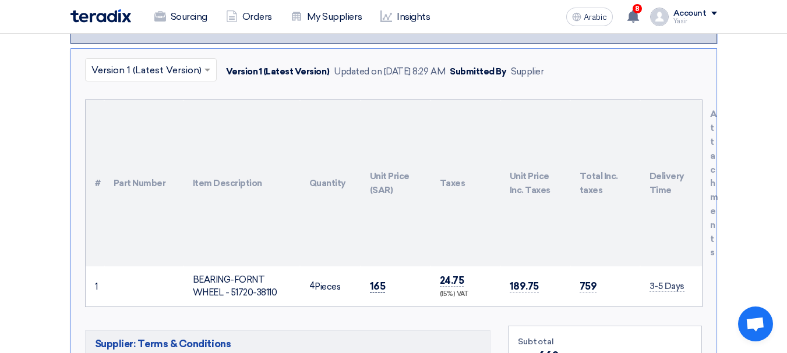
click at [373, 281] on font "165" at bounding box center [378, 287] width 16 height 12
copy font "165"
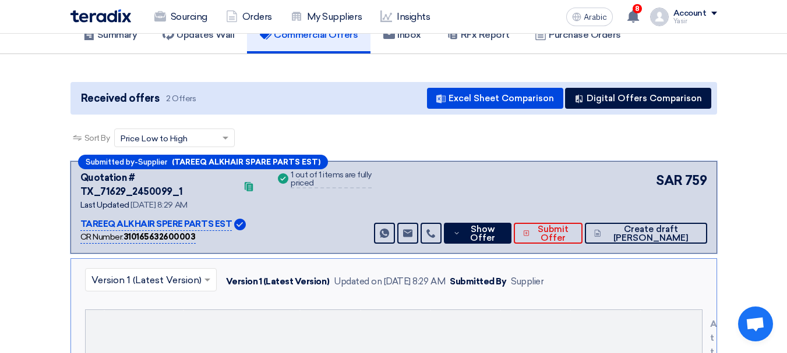
scroll to position [0, 0]
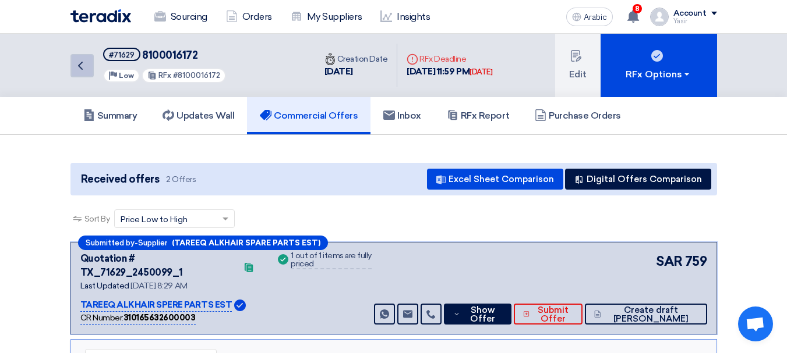
click at [92, 70] on link "Back" at bounding box center [81, 65] width 23 height 23
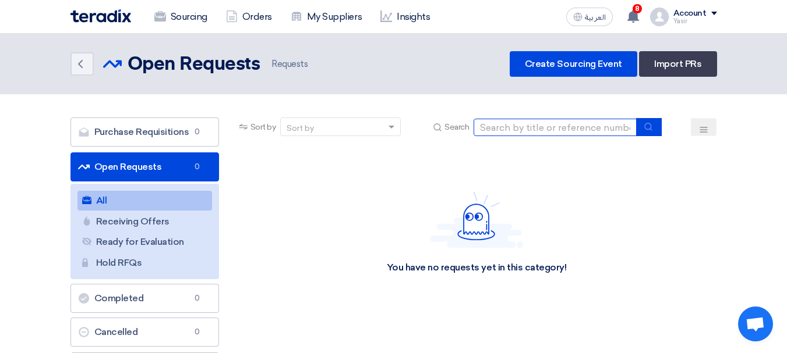
click at [581, 131] on input at bounding box center [554, 127] width 163 height 17
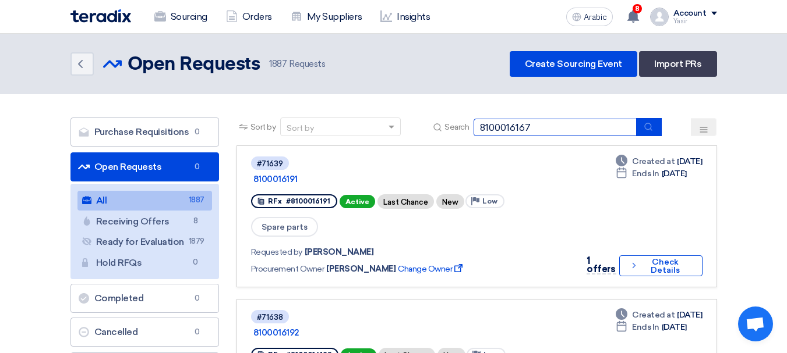
type input "8100016167"
click at [648, 120] on button "submit" at bounding box center [649, 127] width 26 height 18
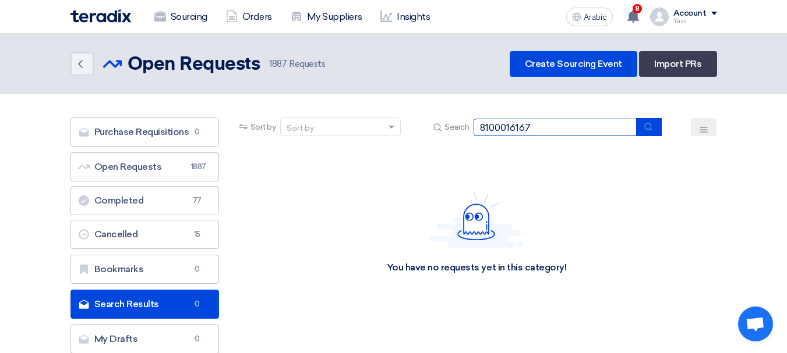
click at [583, 135] on input "8100016167" at bounding box center [554, 127] width 163 height 17
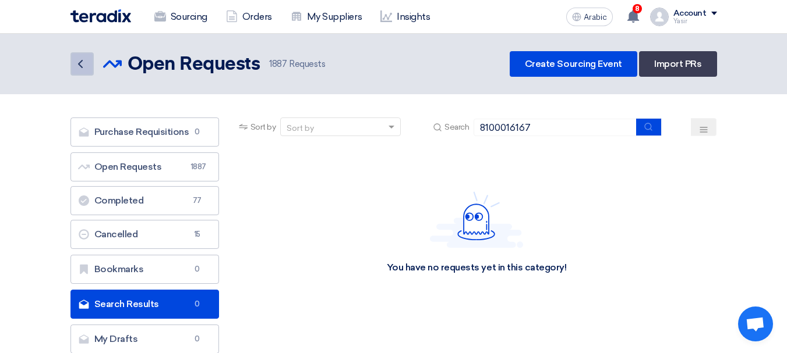
click at [73, 68] on link "Back" at bounding box center [81, 63] width 23 height 23
